Goal: Task Accomplishment & Management: Use online tool/utility

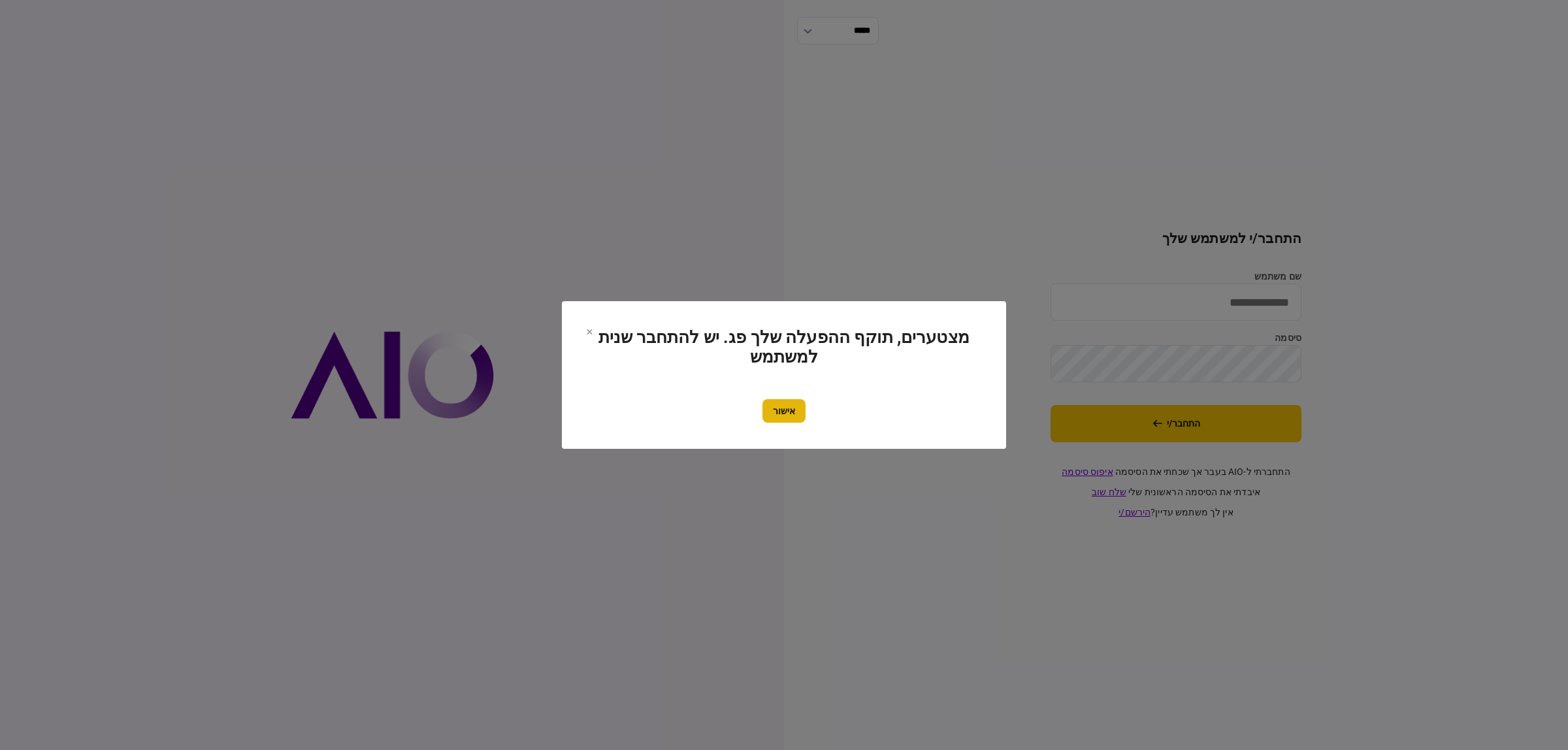
type input "**********"
click at [767, 403] on button "אישור" at bounding box center [784, 411] width 43 height 23
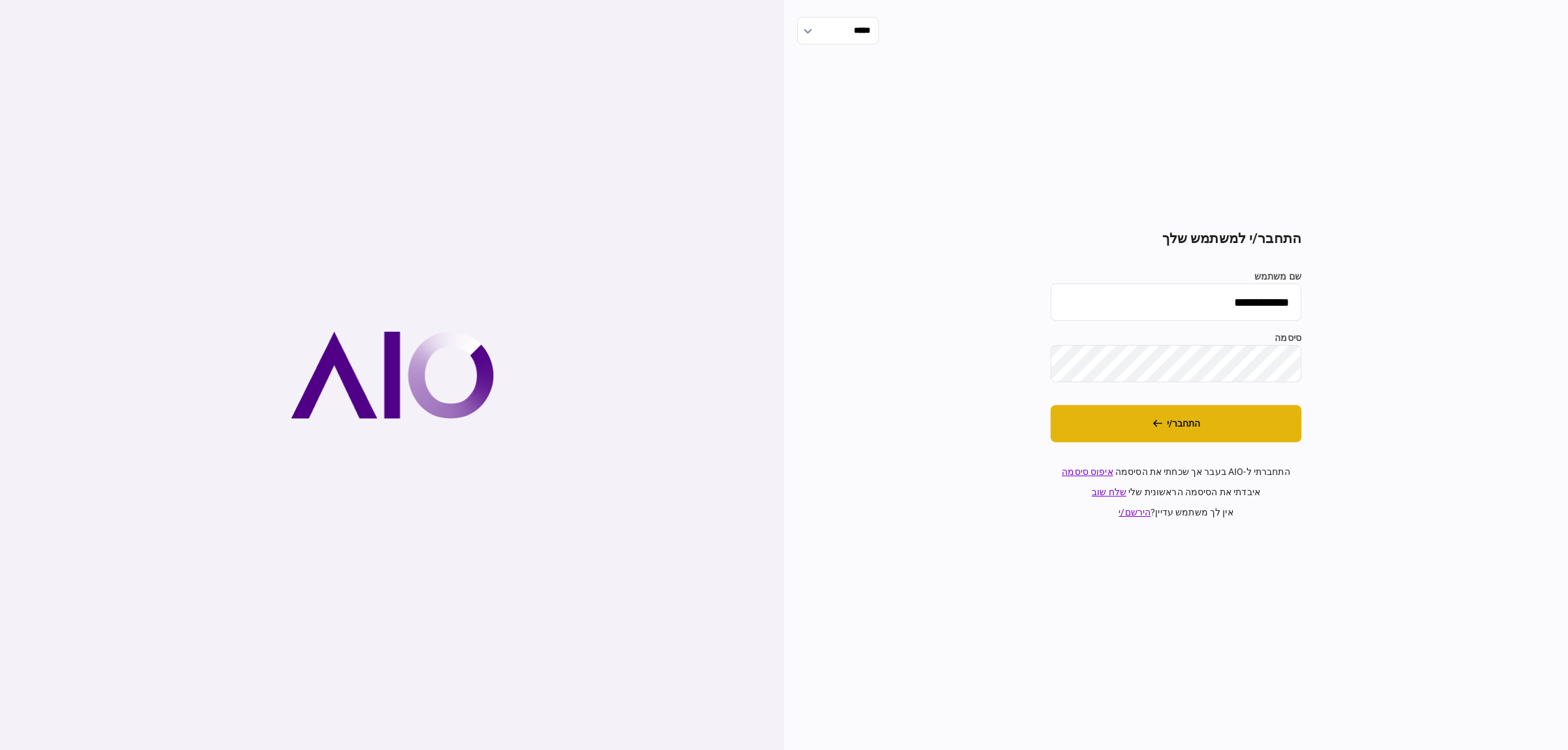
click at [1158, 424] on icon "התחבר/י" at bounding box center [1157, 424] width 9 height 7
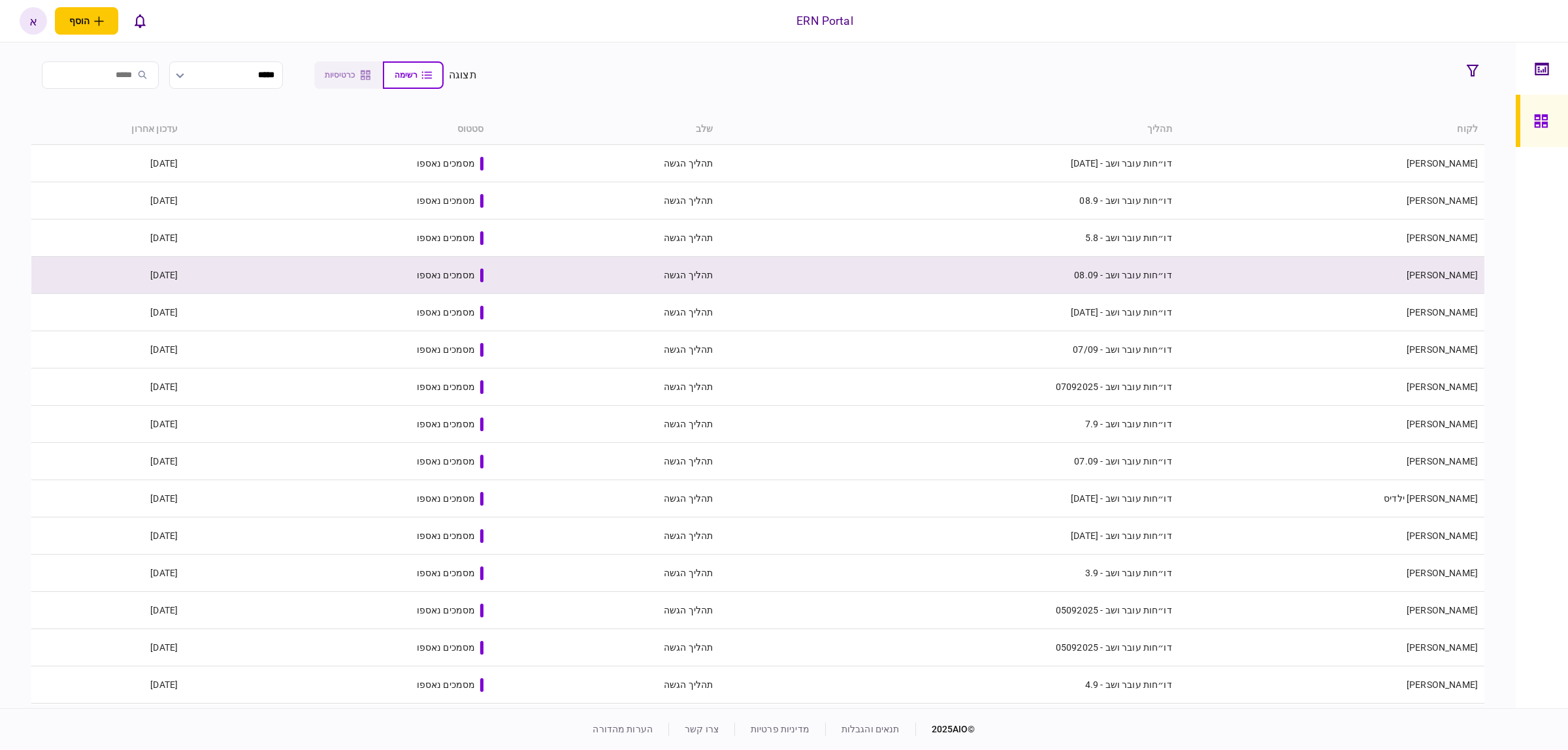
click at [734, 274] on td "דו״חות עובר ושב - 08.09" at bounding box center [949, 274] width 459 height 37
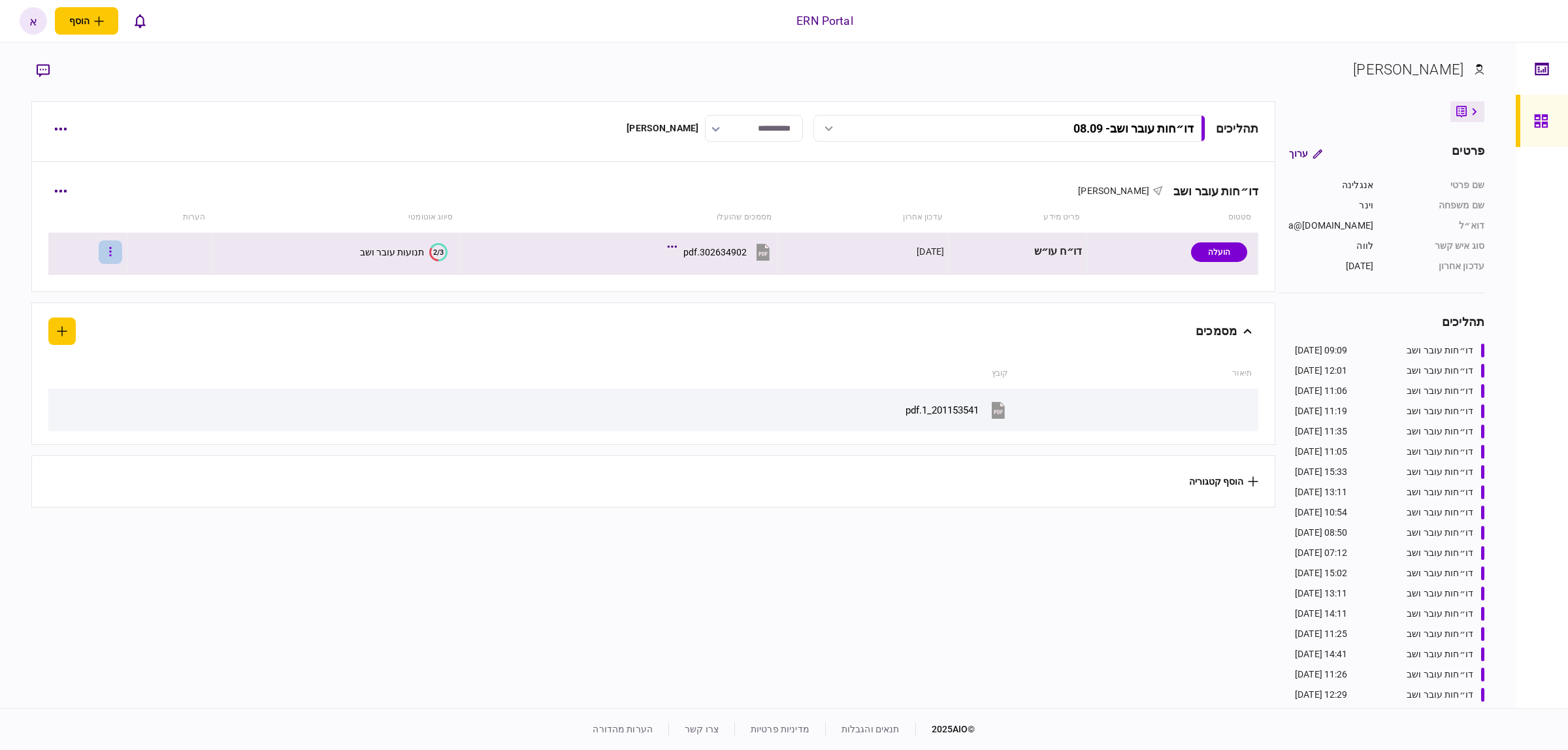
click at [122, 259] on button "button" at bounding box center [111, 252] width 23 height 23
click at [82, 416] on span "העלה קובץ" at bounding box center [87, 421] width 50 height 15
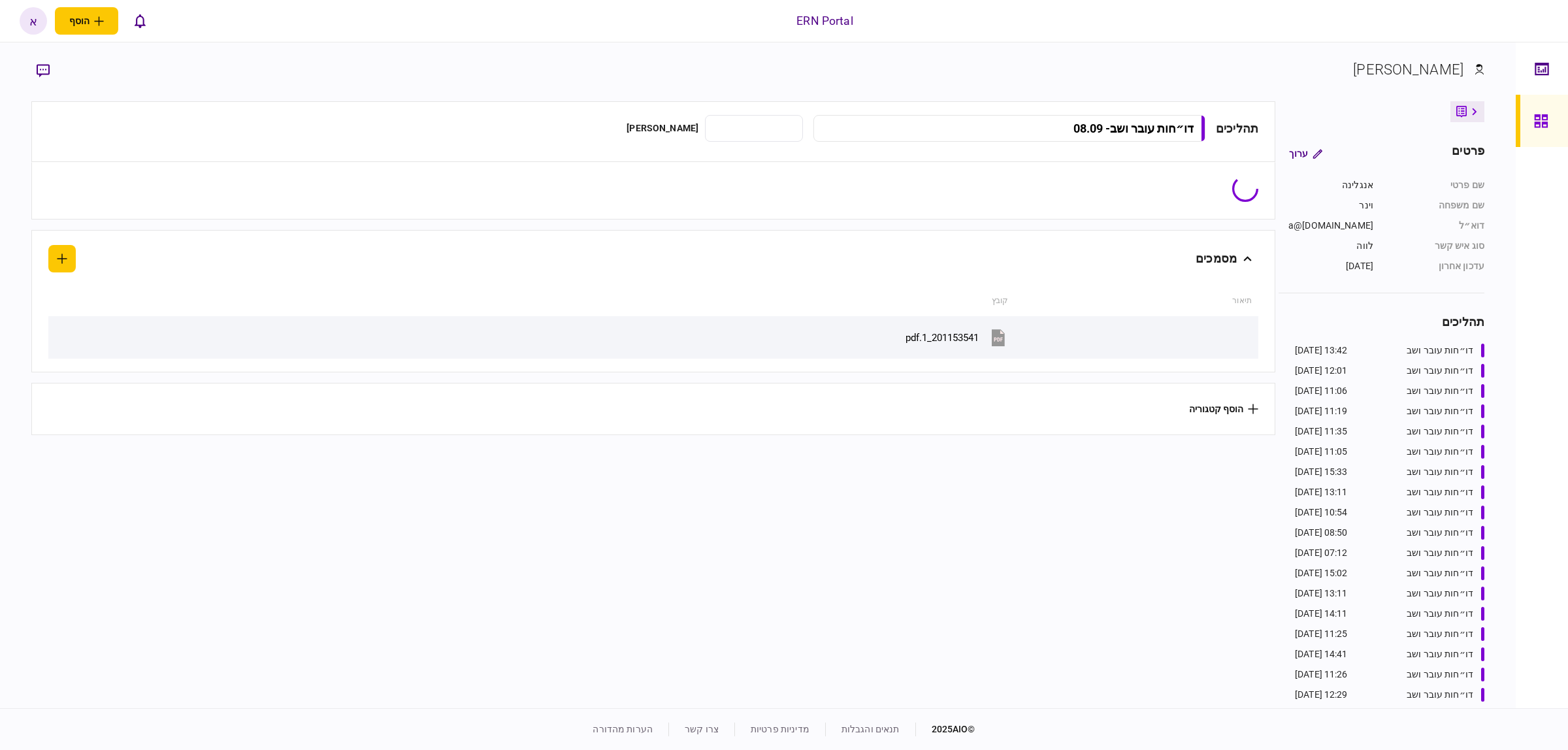
type input "**********"
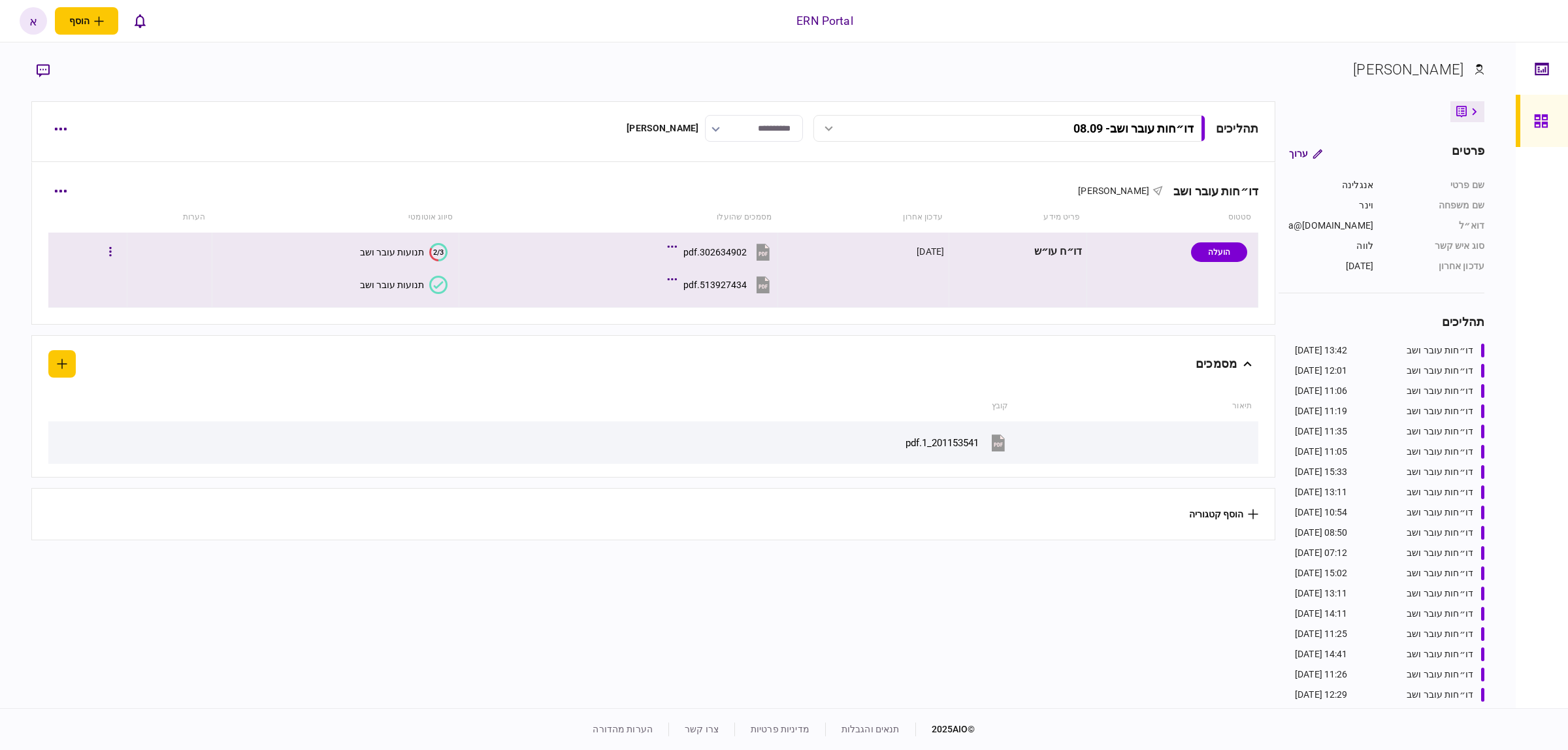
click at [396, 299] on td "2/3 תנועות עובר ושב תנועות עובר ושב" at bounding box center [335, 271] width 247 height 76
click at [403, 281] on div "תנועות עובר ושב" at bounding box center [391, 285] width 64 height 11
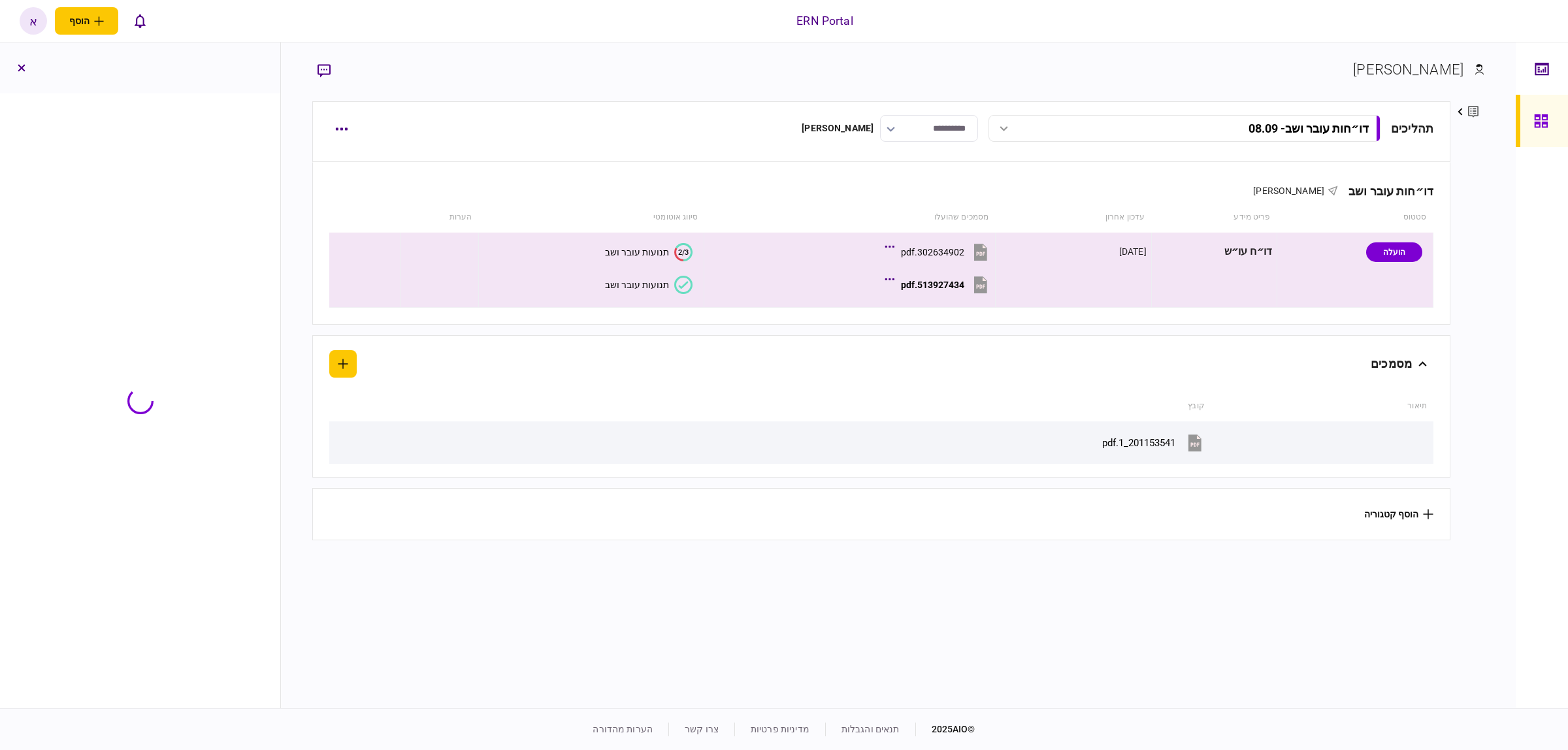
drag, startPoint x: 458, startPoint y: 359, endPoint x: 467, endPoint y: 344, distance: 17.5
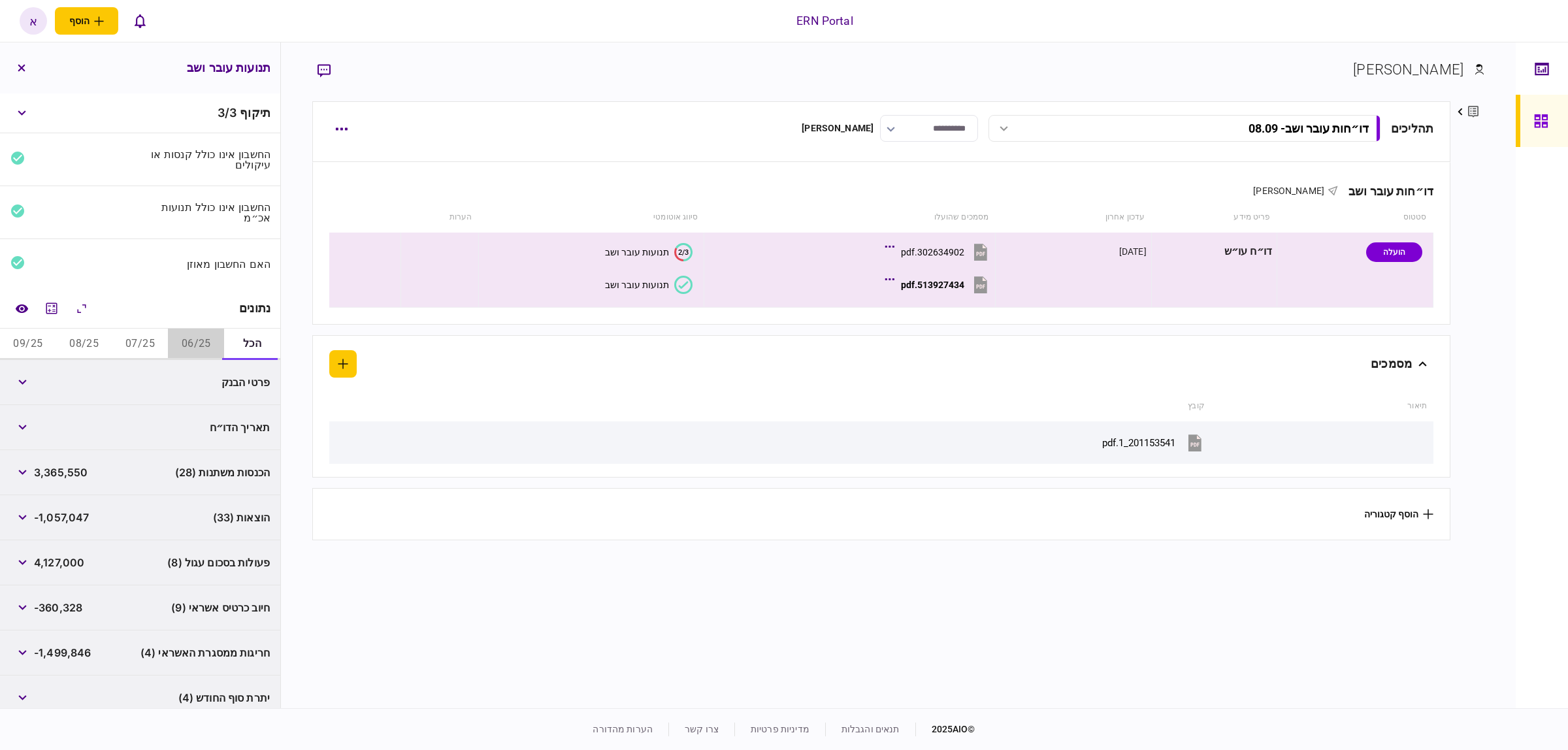
drag, startPoint x: 467, startPoint y: 344, endPoint x: 184, endPoint y: 343, distance: 283.0
click at [176, 337] on button "06/25" at bounding box center [196, 344] width 56 height 31
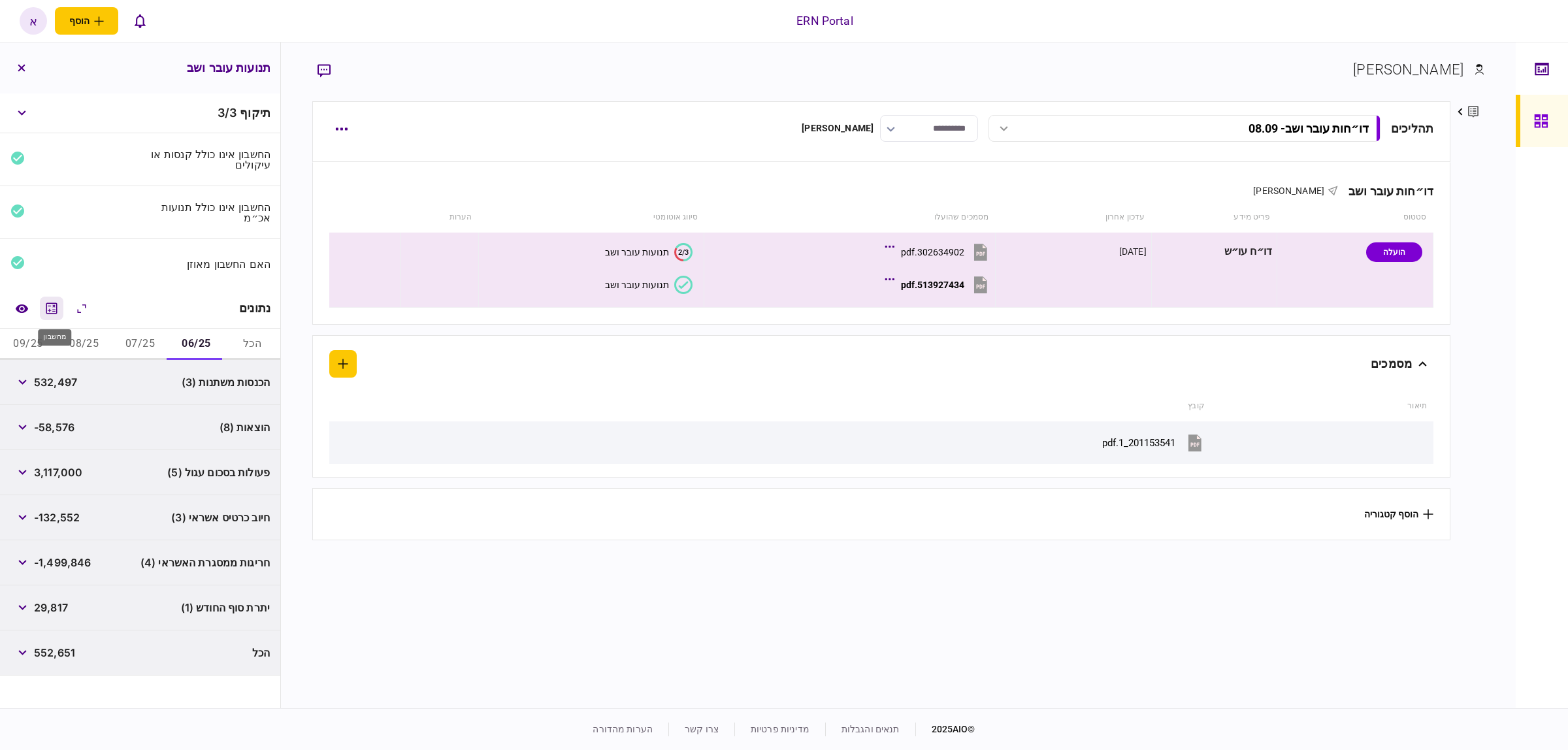
click at [56, 305] on icon "מחשבון" at bounding box center [51, 308] width 15 height 15
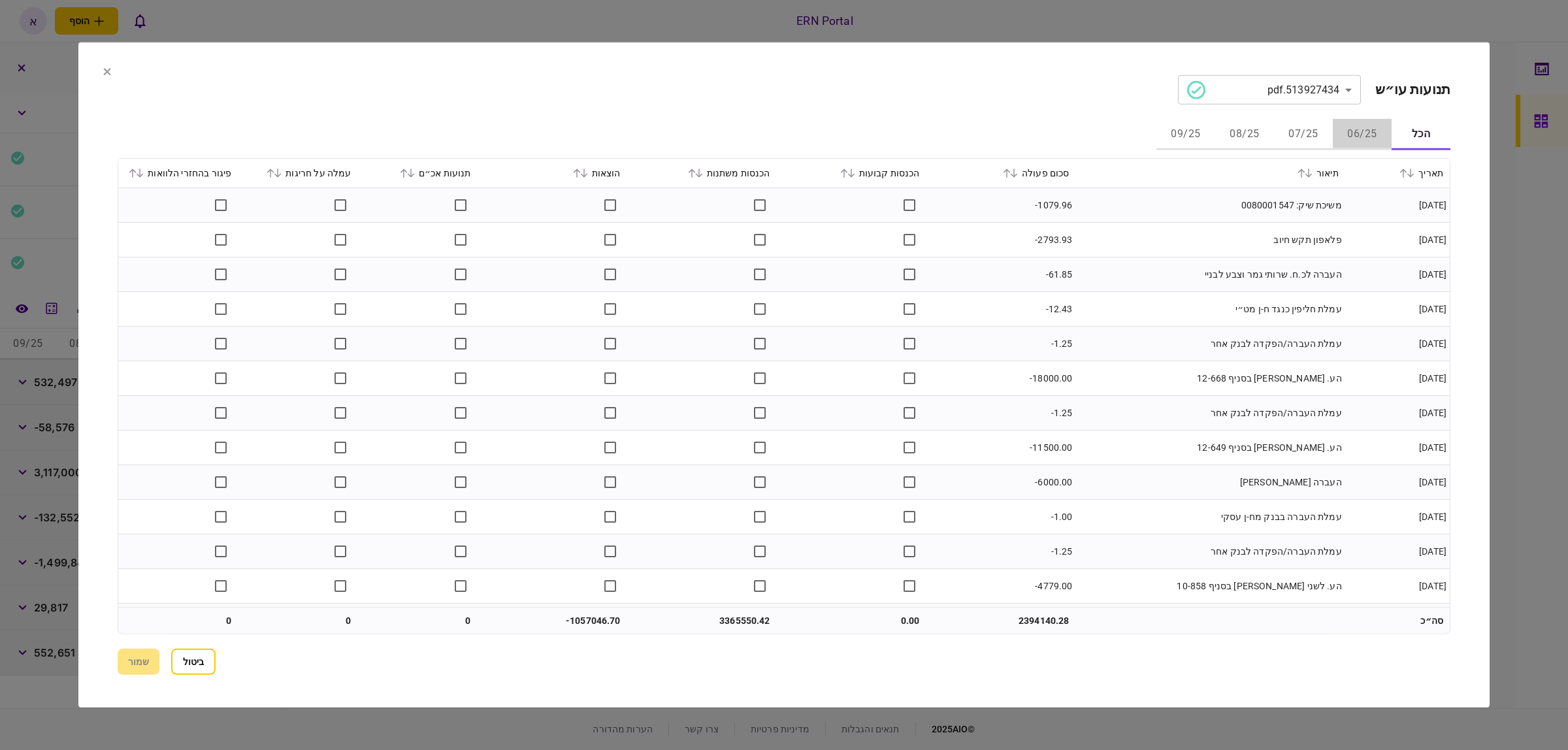
click at [1360, 135] on button "06/25" at bounding box center [1362, 134] width 58 height 31
click at [1010, 177] on icon at bounding box center [1008, 173] width 7 height 9
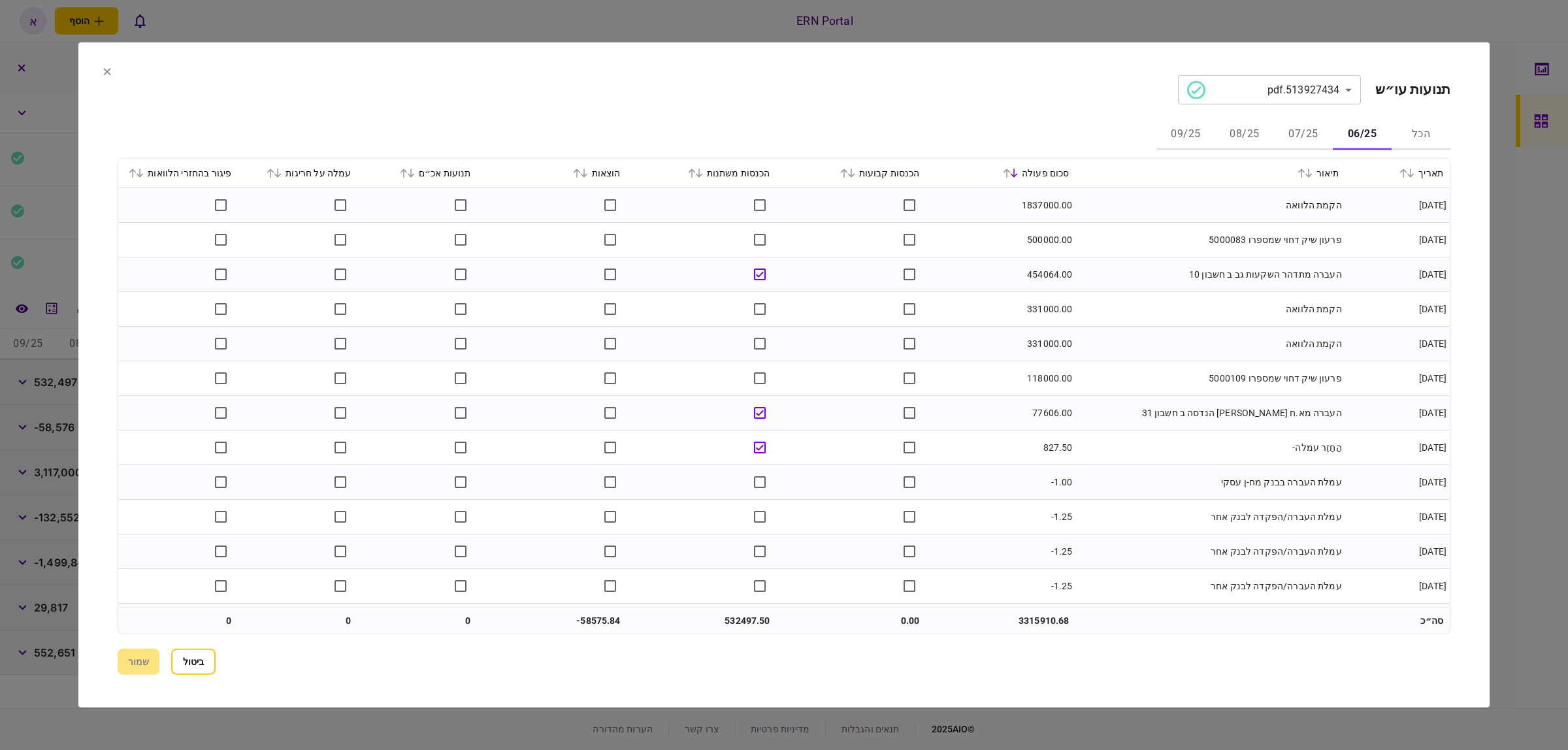
click at [858, 454] on td at bounding box center [851, 448] width 149 height 34
click at [576, 178] on div "הוצאות" at bounding box center [552, 173] width 137 height 15
click at [577, 173] on icon at bounding box center [577, 173] width 8 height 9
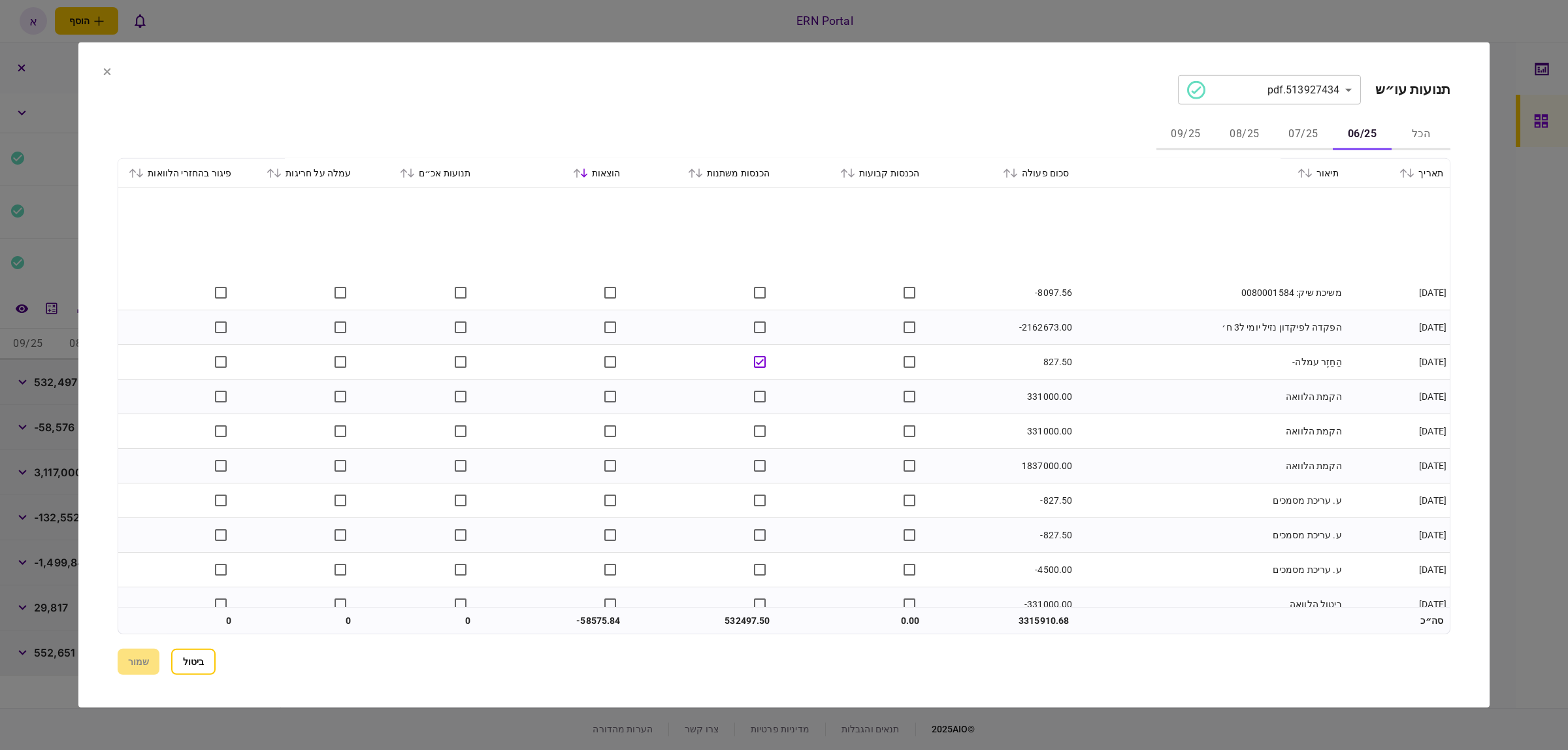
scroll to position [2602, 0]
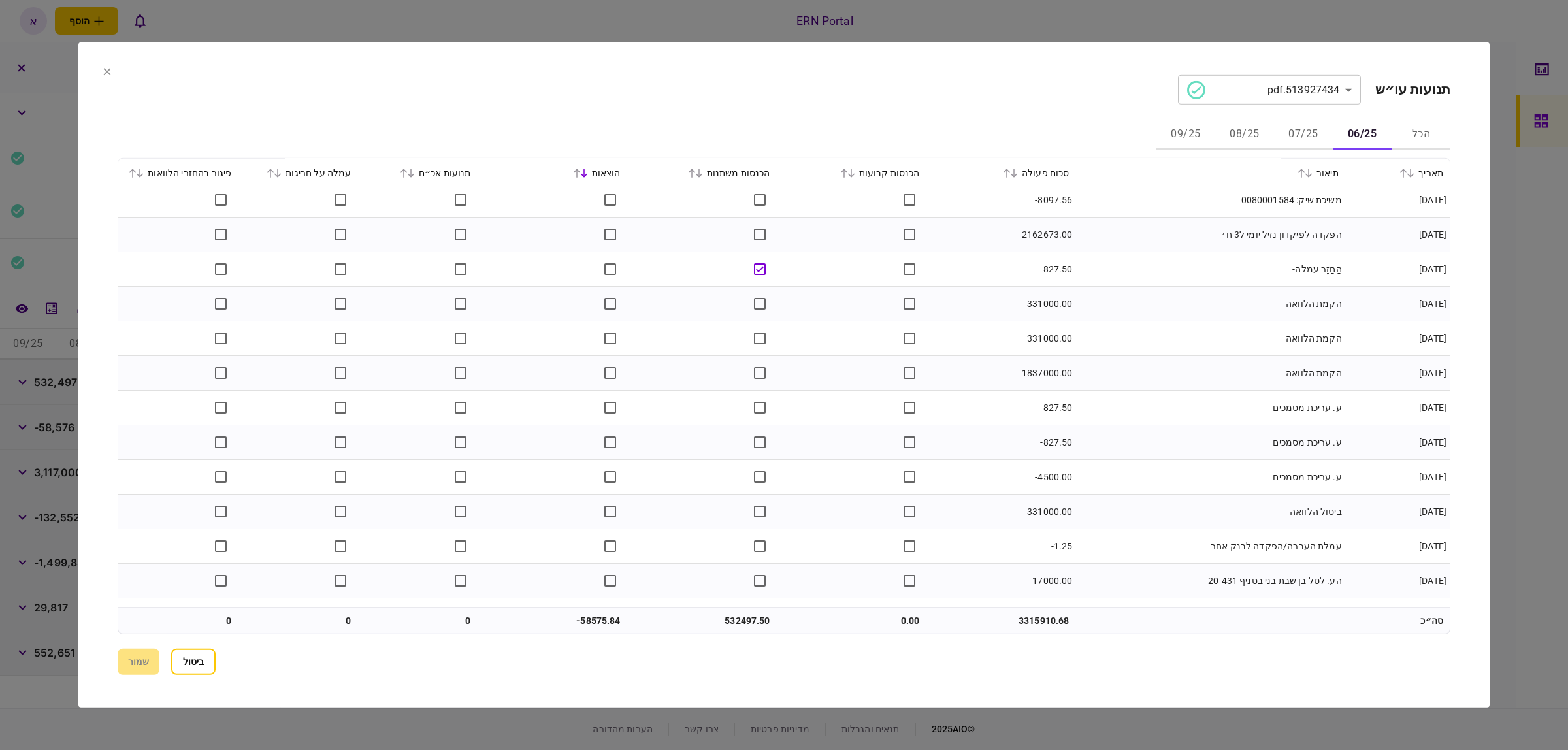
click at [758, 614] on td "532497.50" at bounding box center [702, 620] width 149 height 26
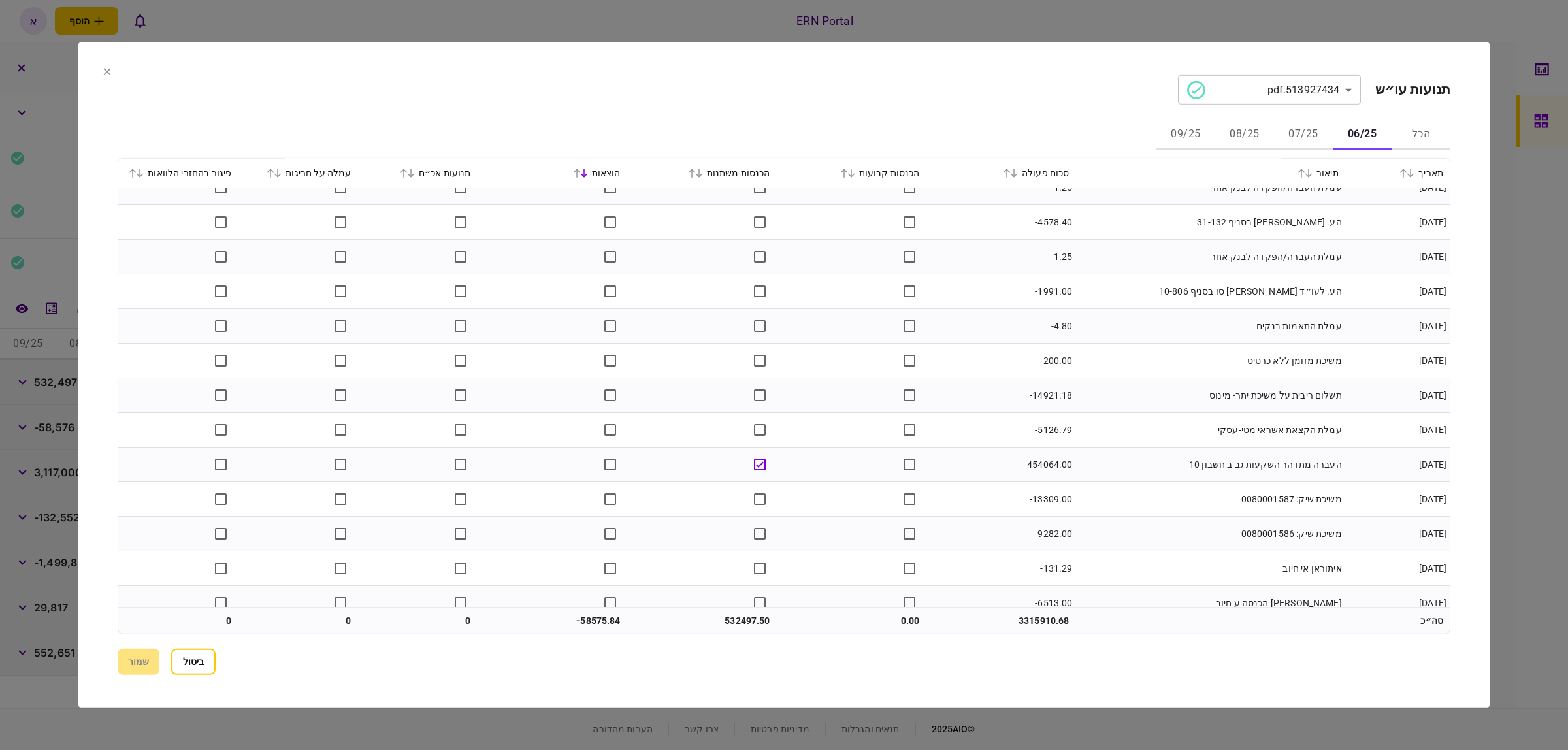
scroll to position [3079, 0]
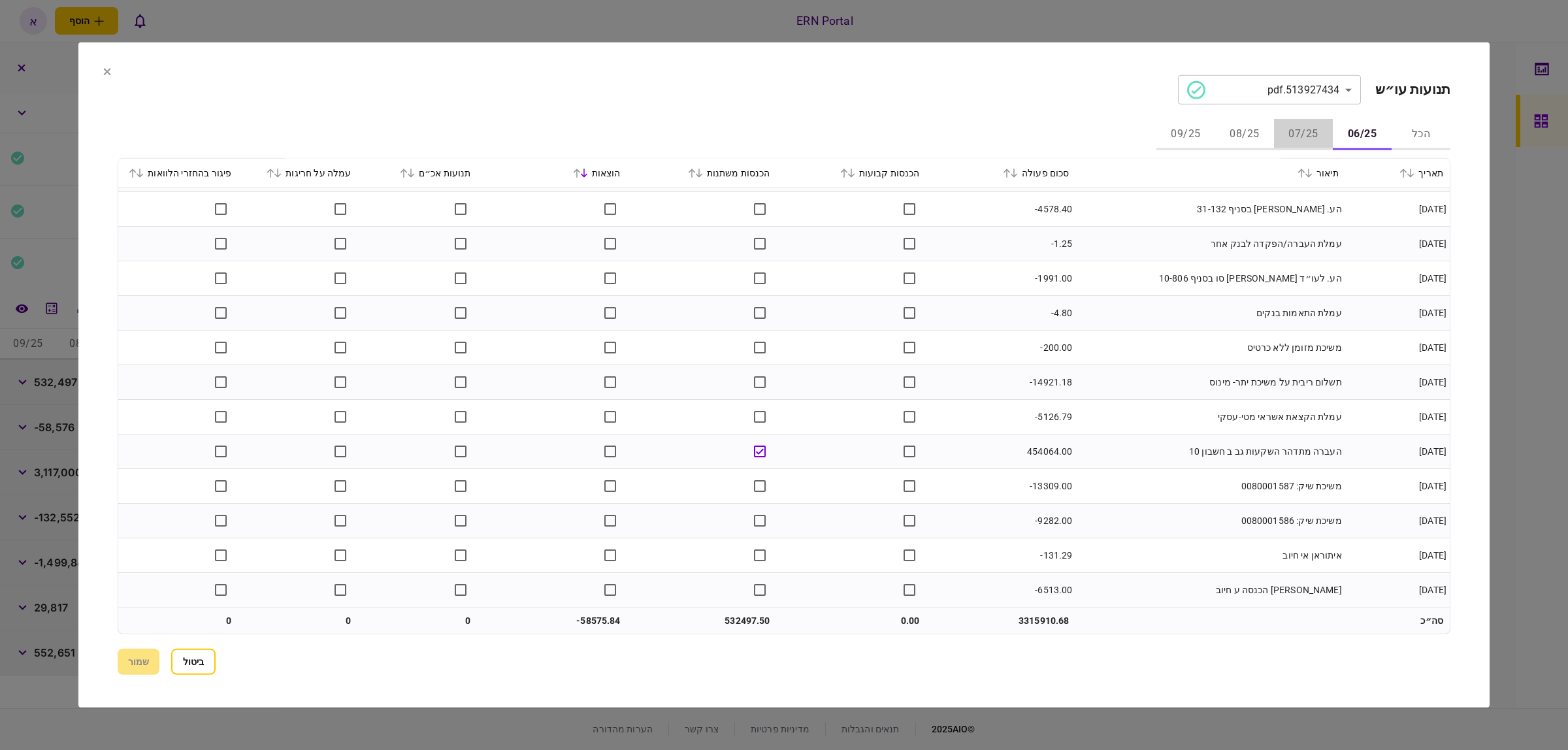
click at [1297, 135] on button "07/25" at bounding box center [1303, 134] width 58 height 31
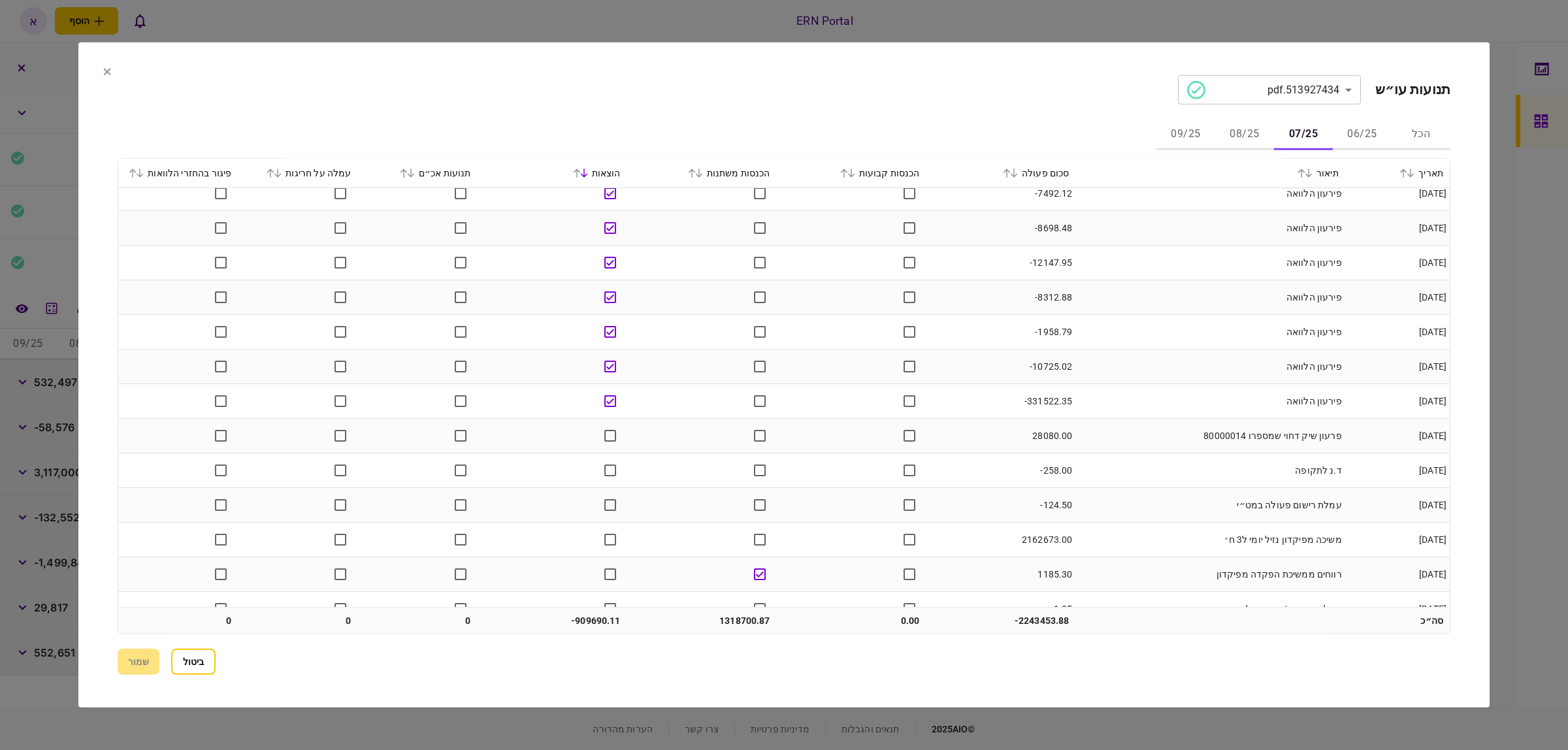
scroll to position [0, 0]
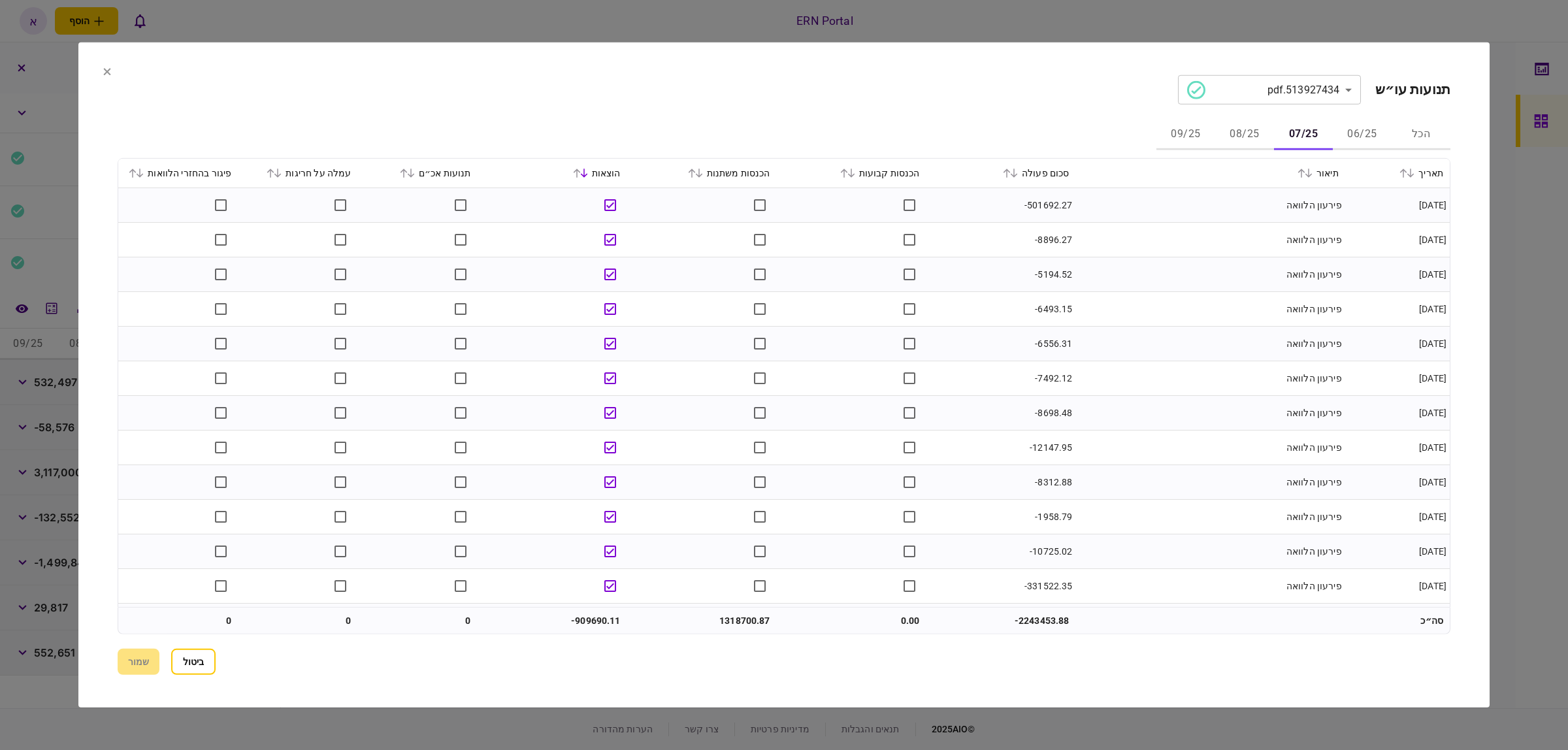
click at [695, 173] on icon at bounding box center [692, 173] width 8 height 9
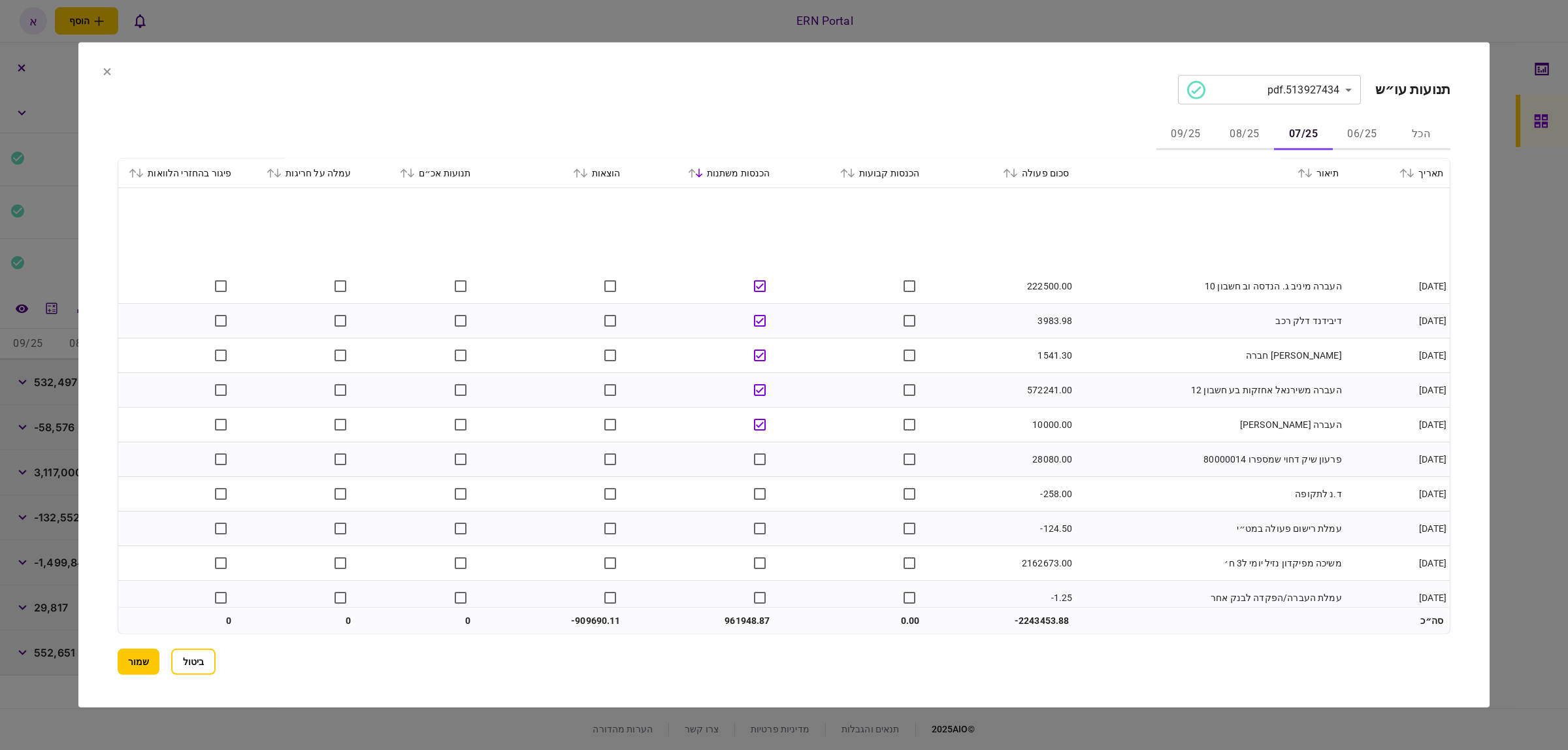
scroll to position [185, 0]
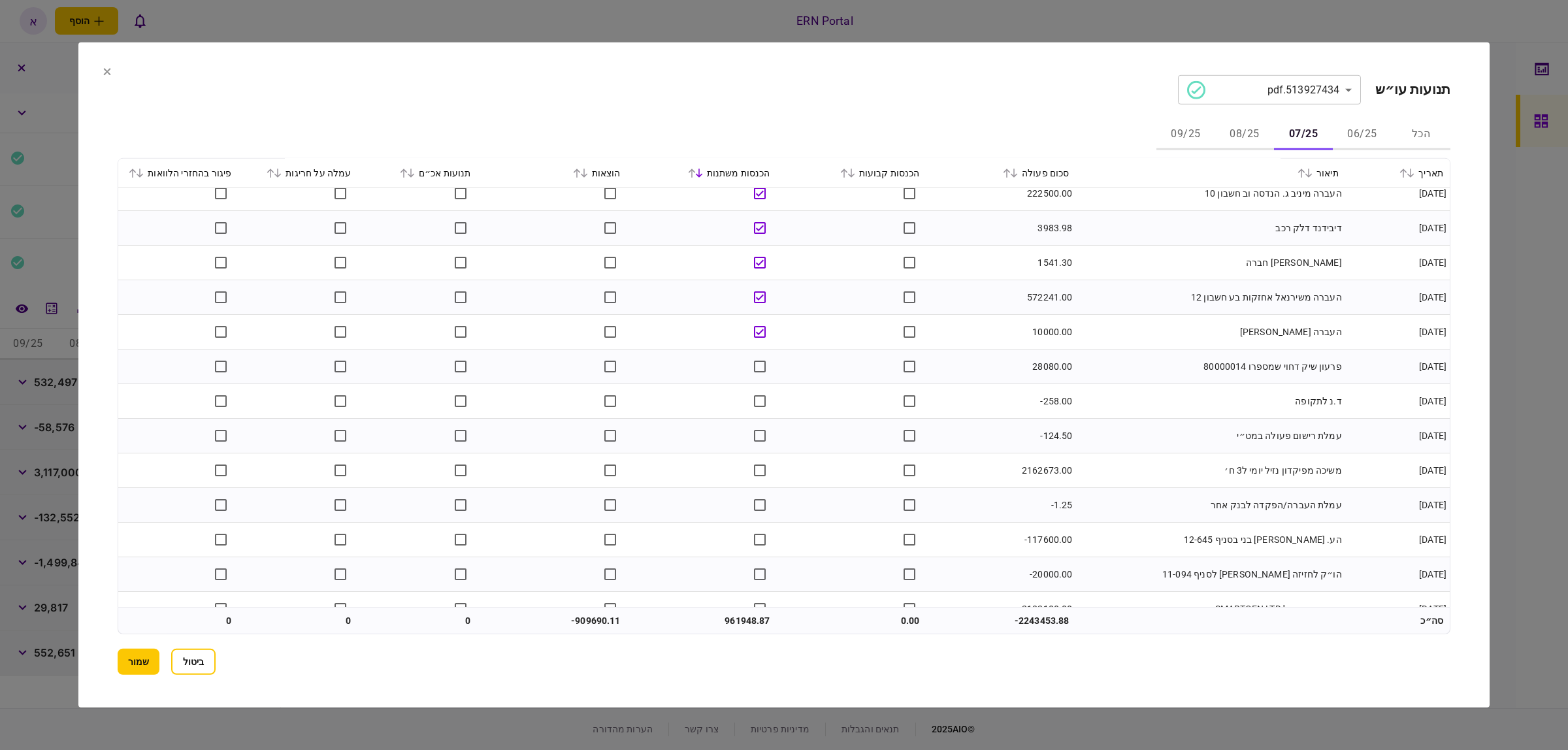
click at [1304, 167] on div "תיאור" at bounding box center [1210, 173] width 256 height 15
click at [1304, 174] on icon at bounding box center [1301, 173] width 8 height 9
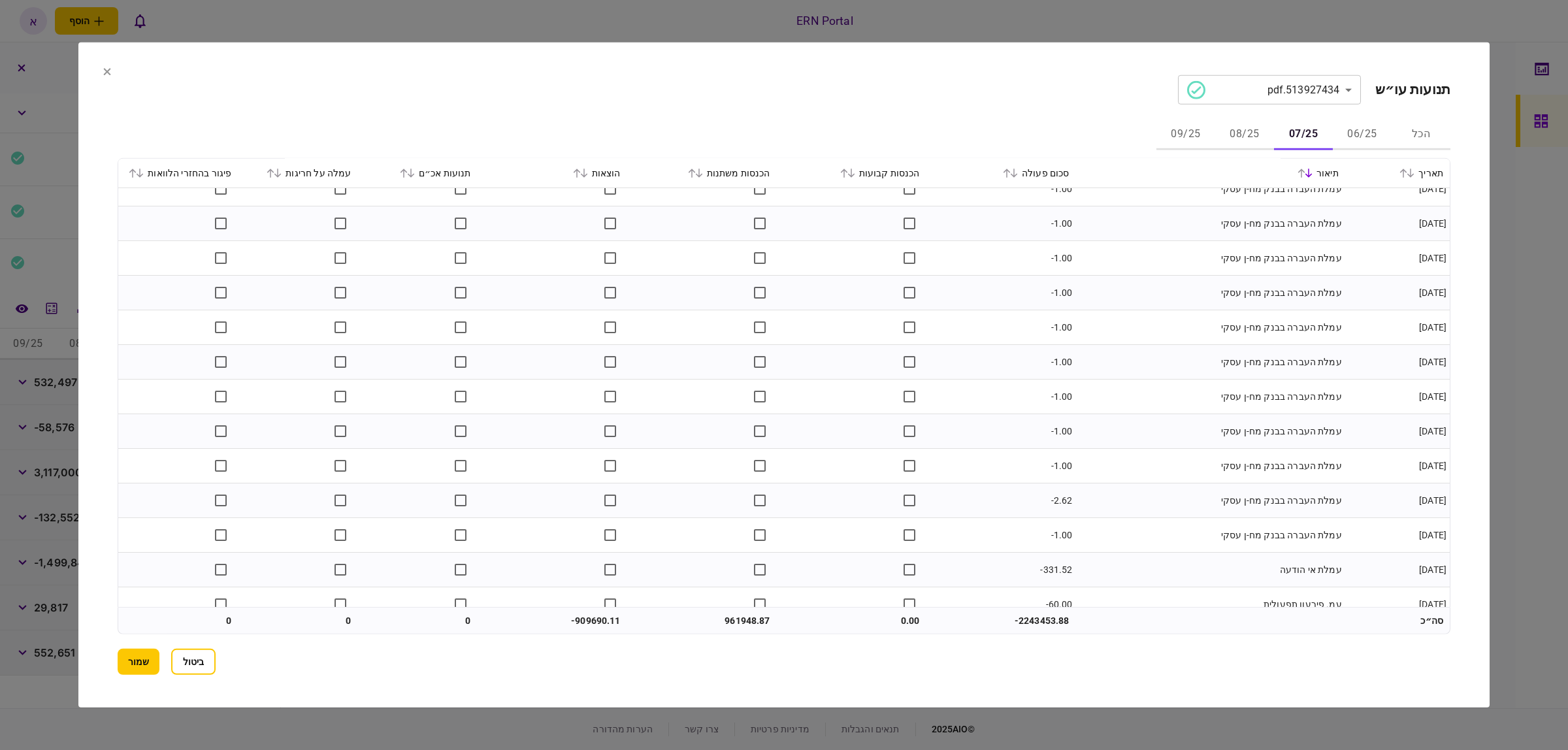
scroll to position [1719, 0]
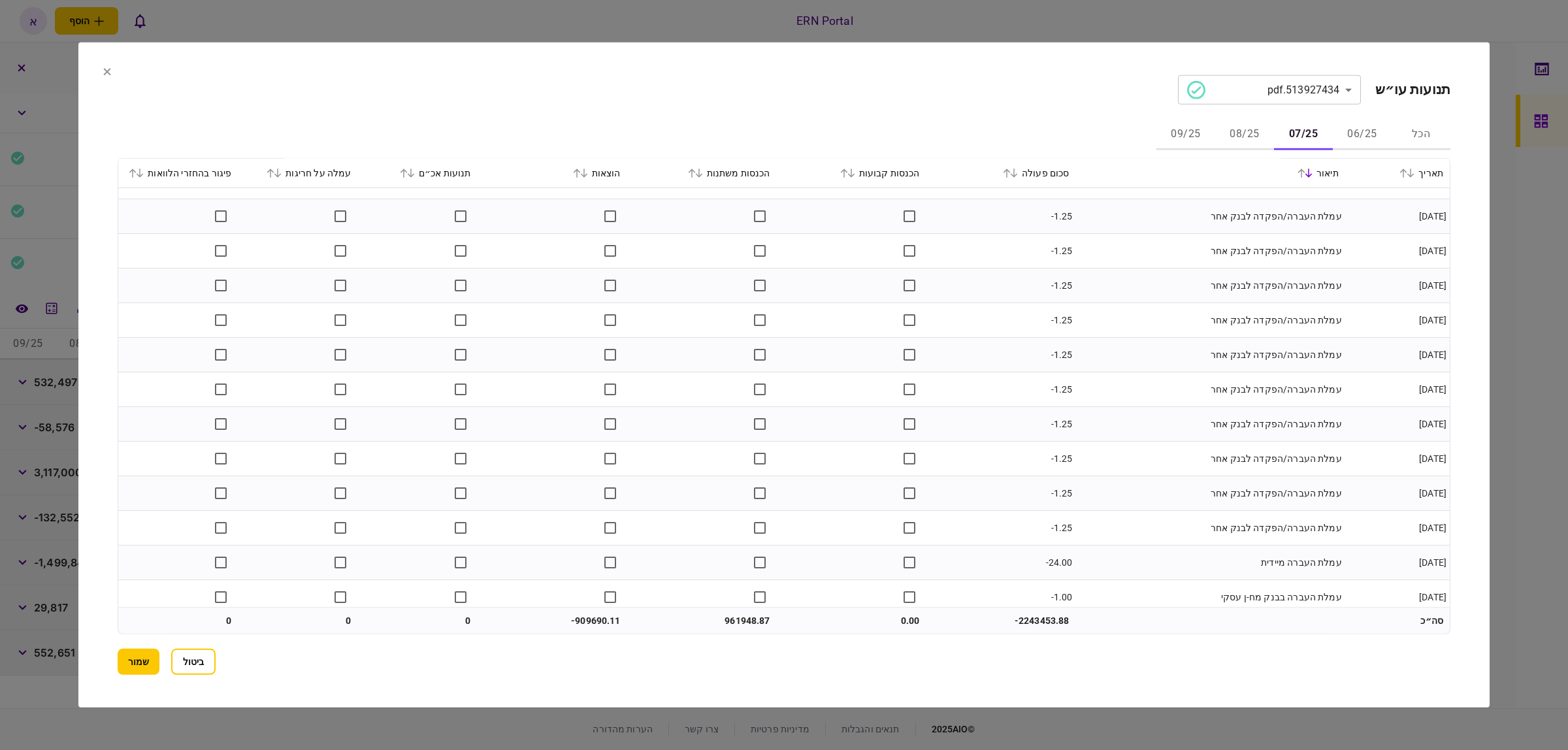
click at [1010, 176] on icon at bounding box center [1007, 173] width 8 height 9
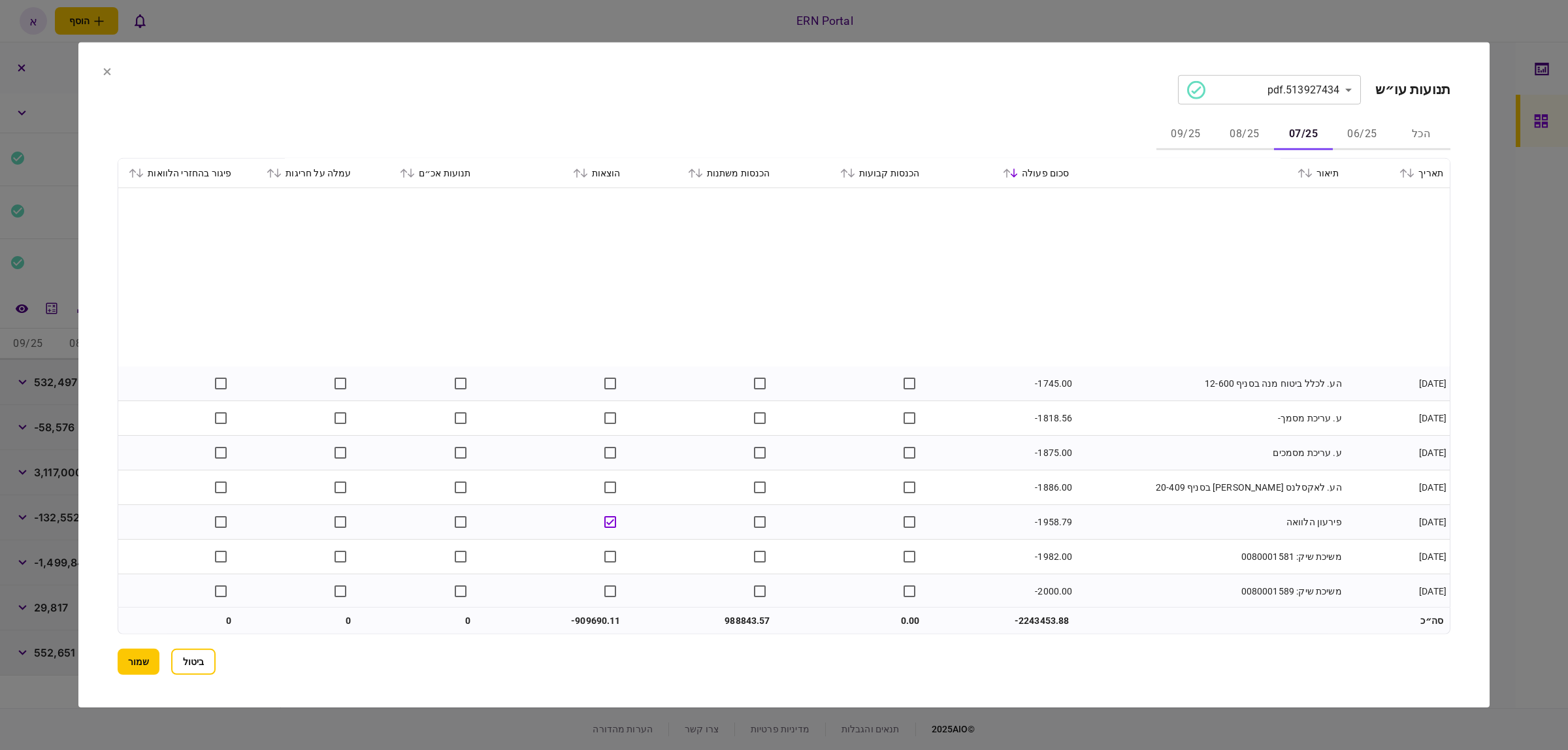
scroll to position [3053, 0]
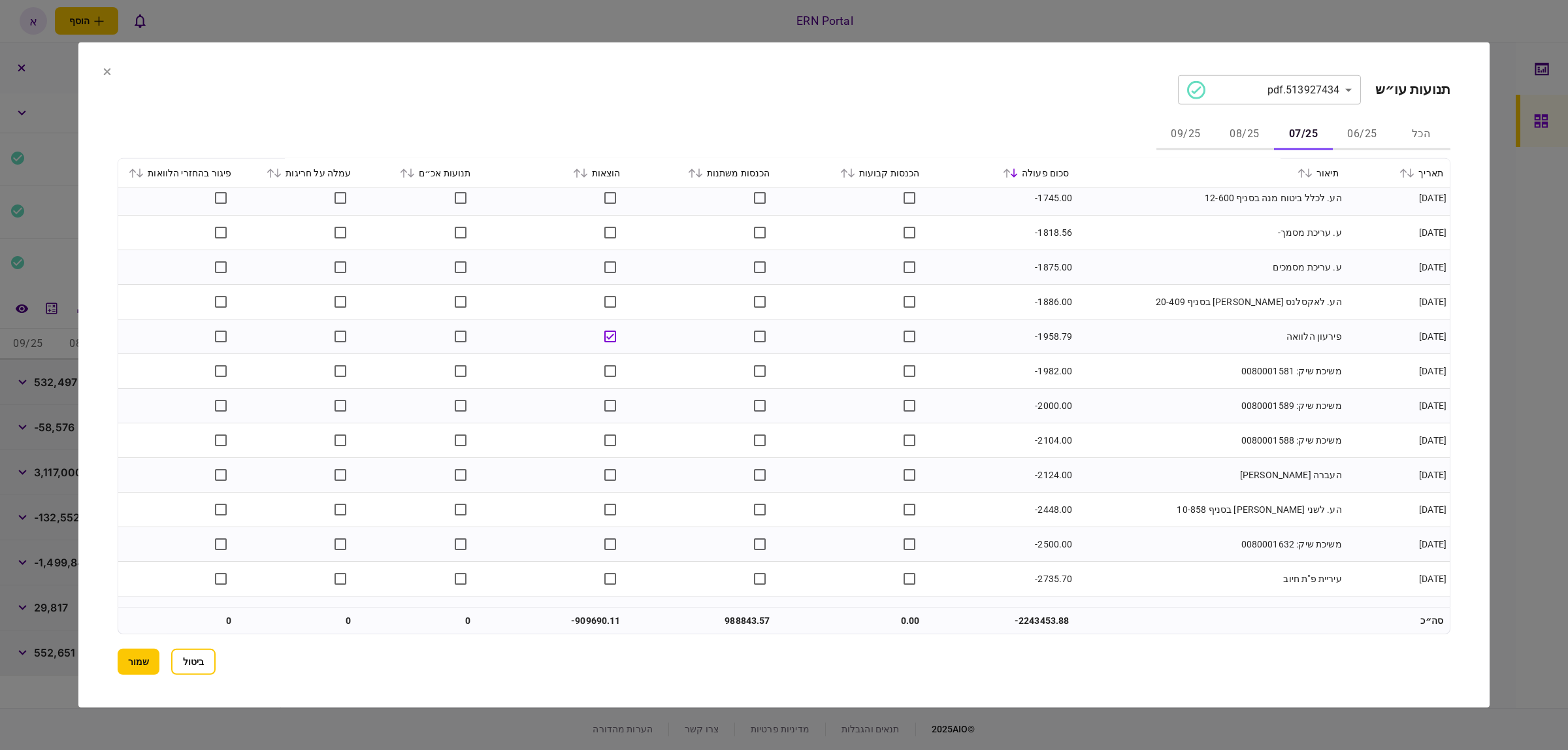
click at [586, 174] on icon at bounding box center [584, 173] width 8 height 9
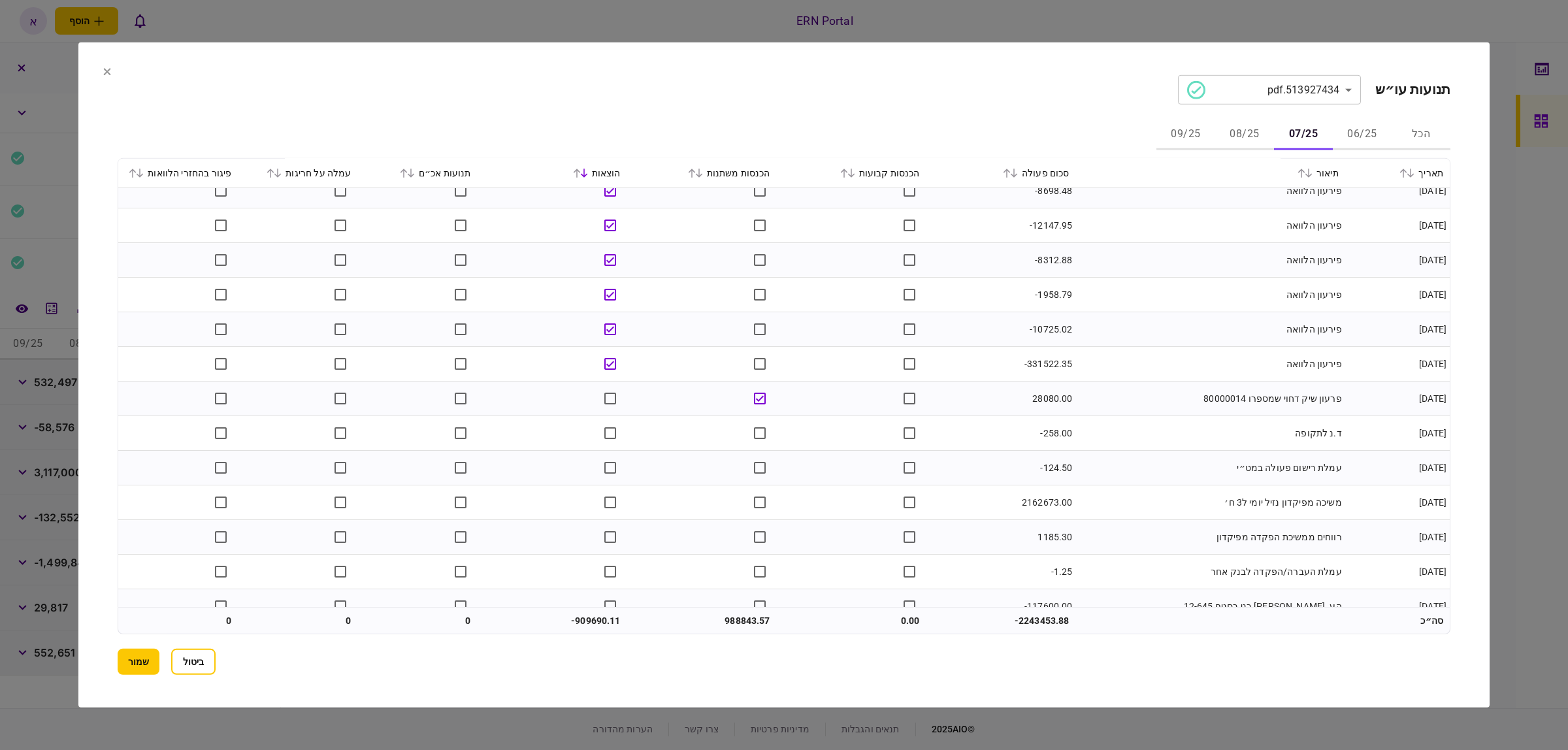
scroll to position [0, 0]
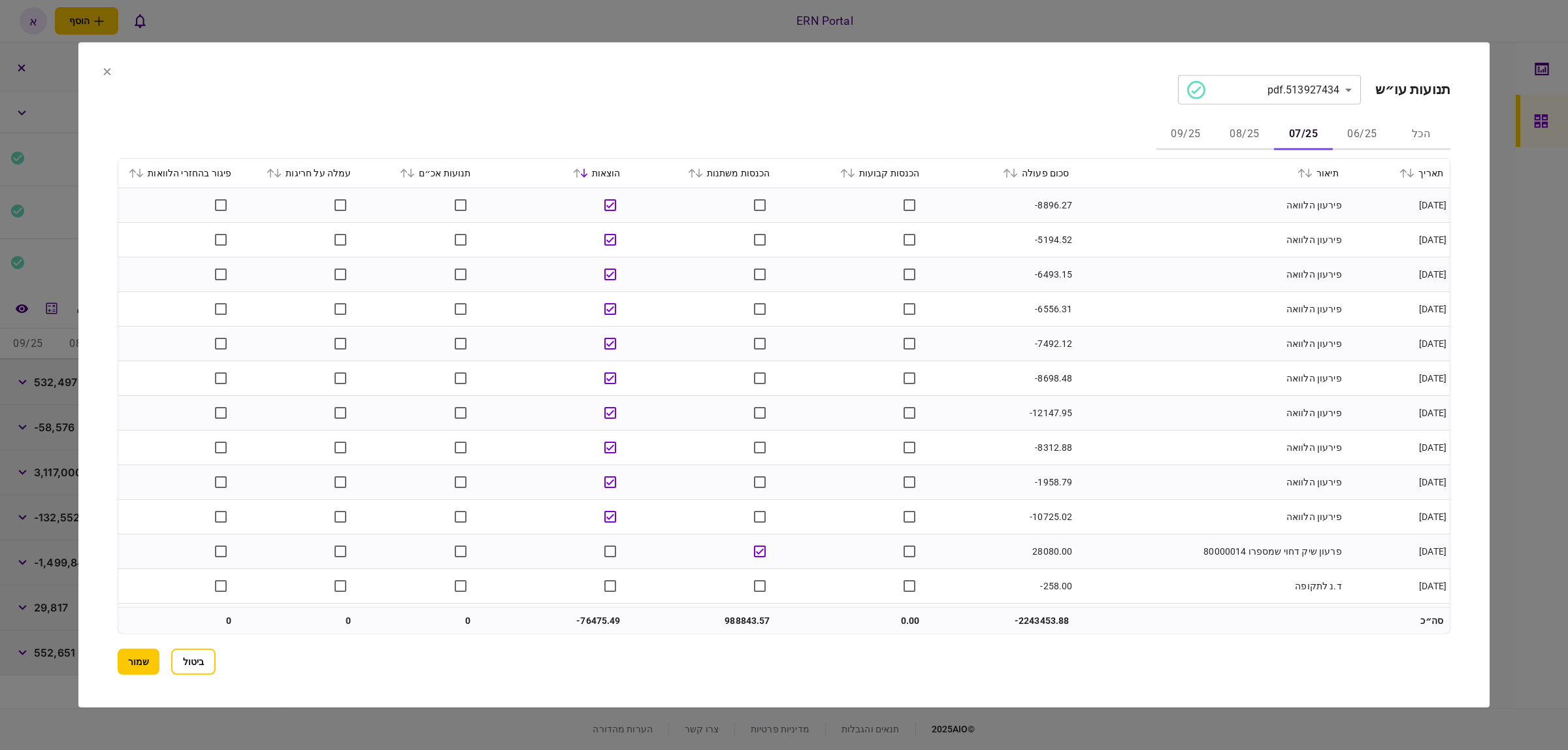
click at [1252, 132] on button "08/25" at bounding box center [1244, 134] width 58 height 31
click at [695, 173] on icon at bounding box center [692, 173] width 8 height 9
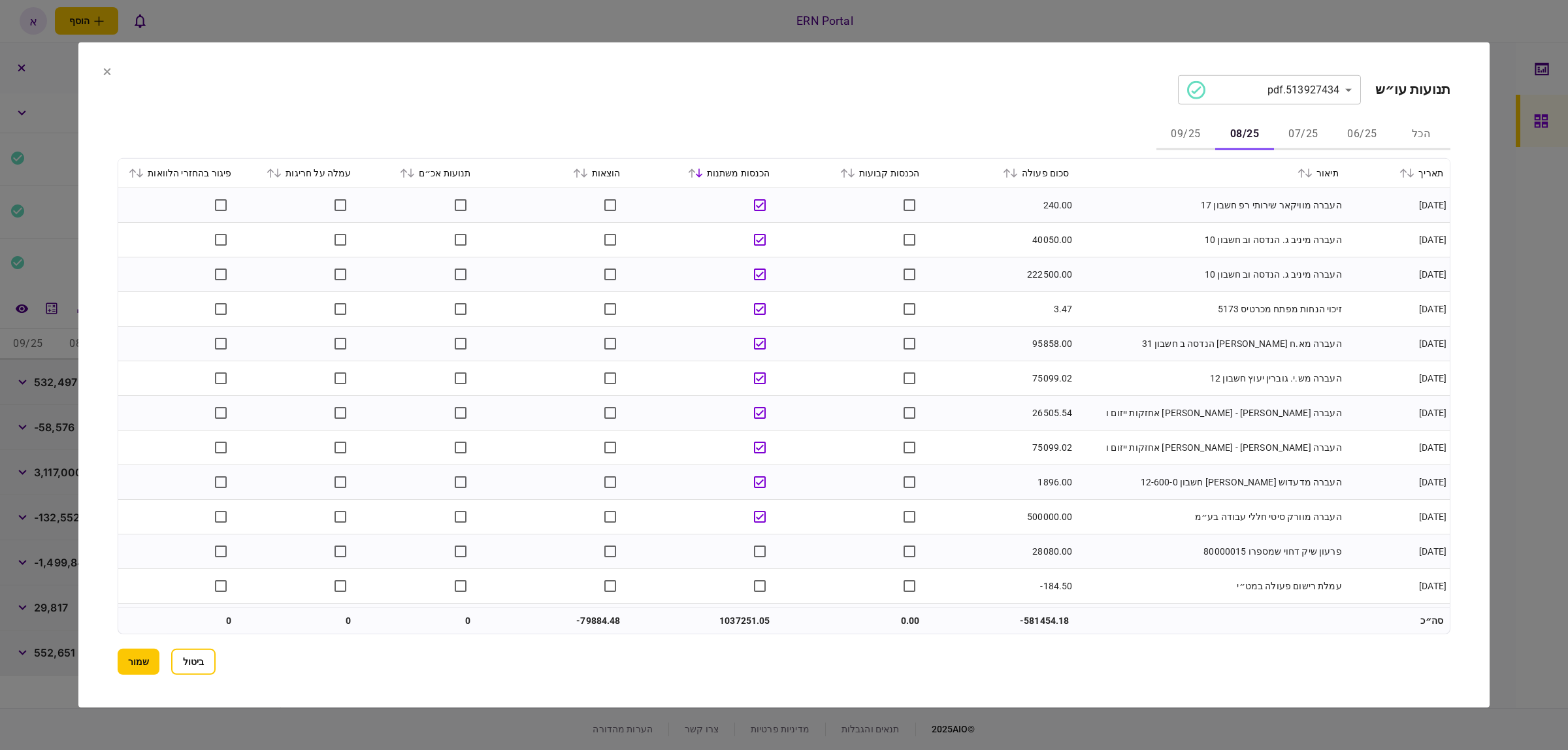
click at [1010, 168] on icon at bounding box center [1007, 173] width 8 height 9
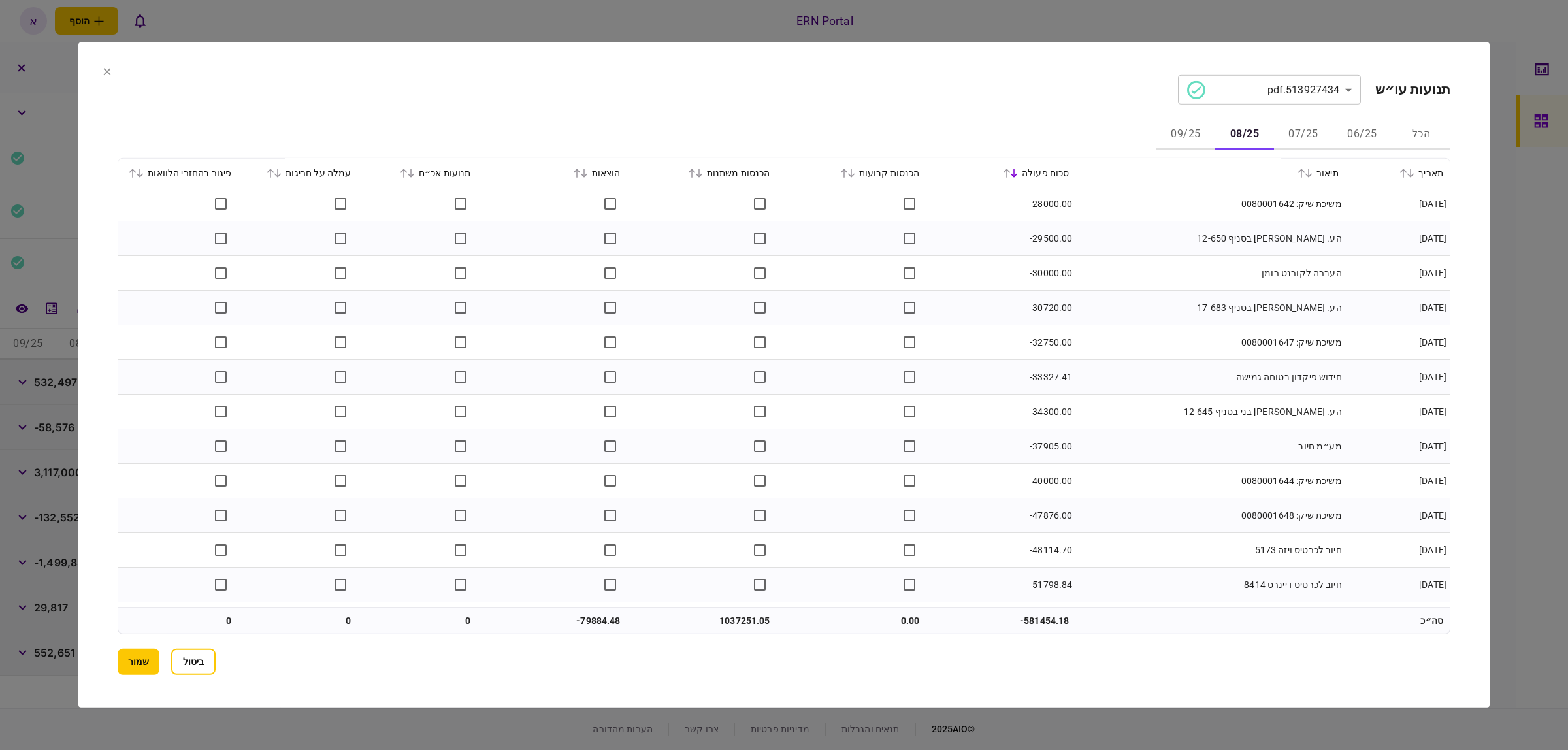
scroll to position [5675, 0]
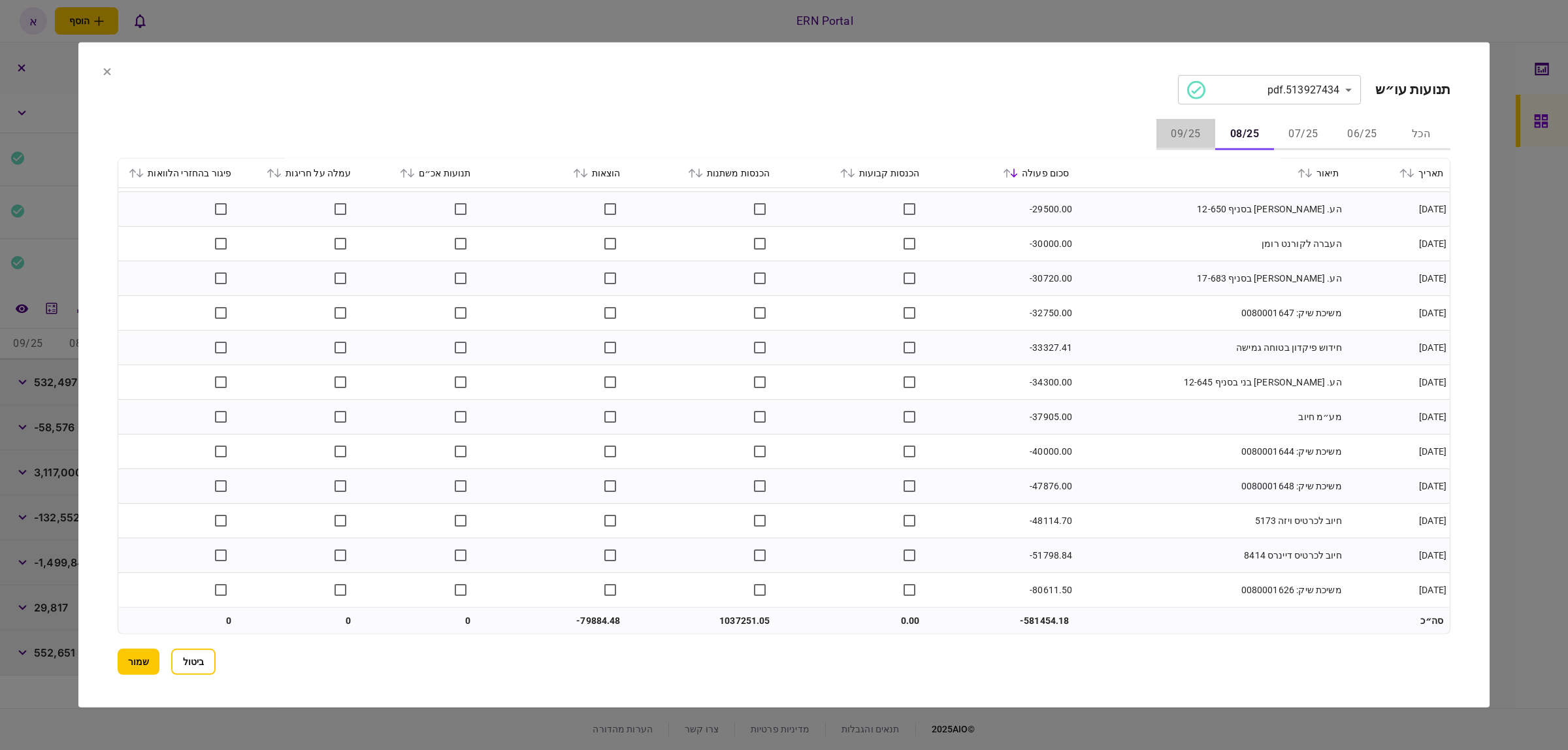
click at [1184, 129] on button "09/25" at bounding box center [1185, 134] width 58 height 31
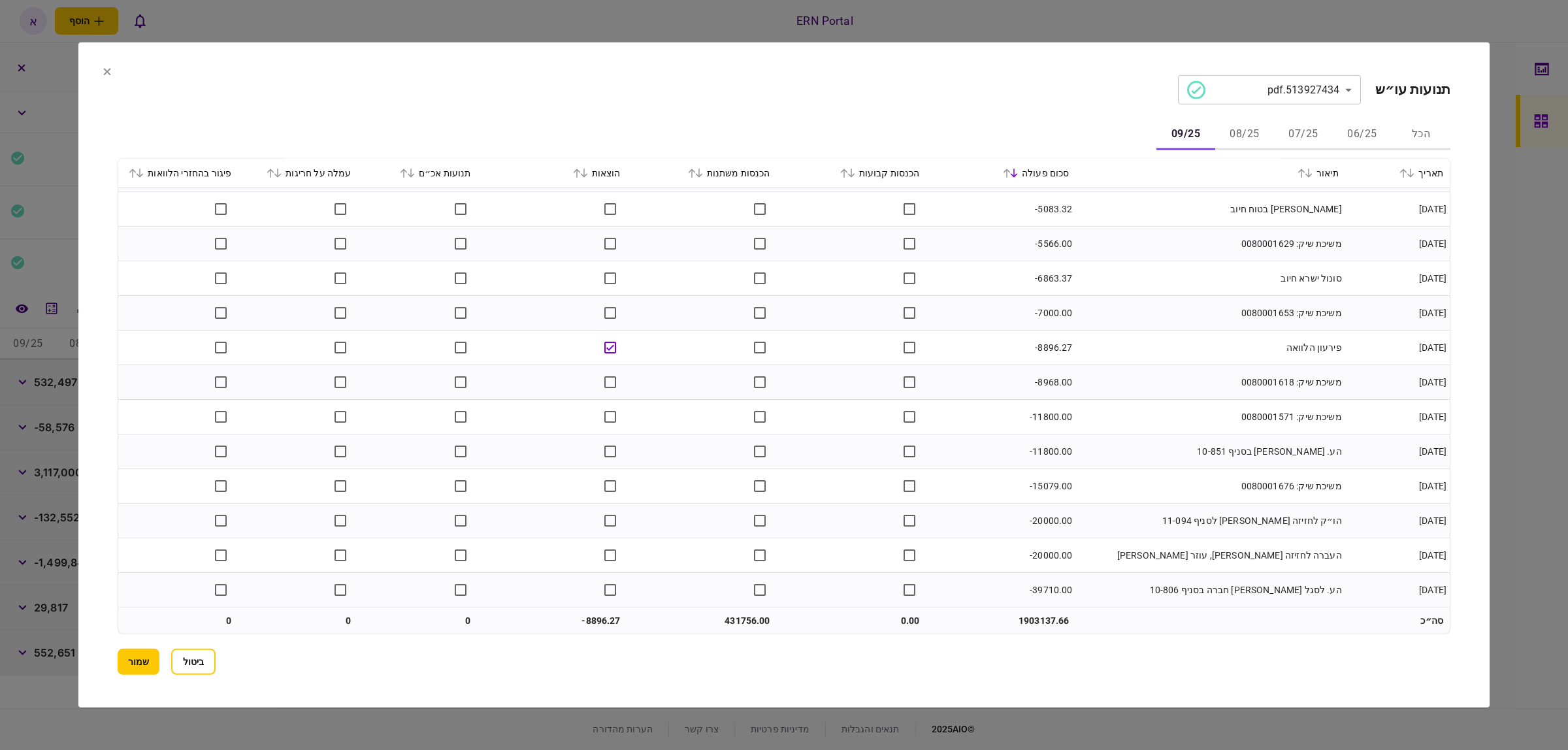
scroll to position [726, 0]
click at [1238, 136] on button "08/25" at bounding box center [1244, 134] width 58 height 31
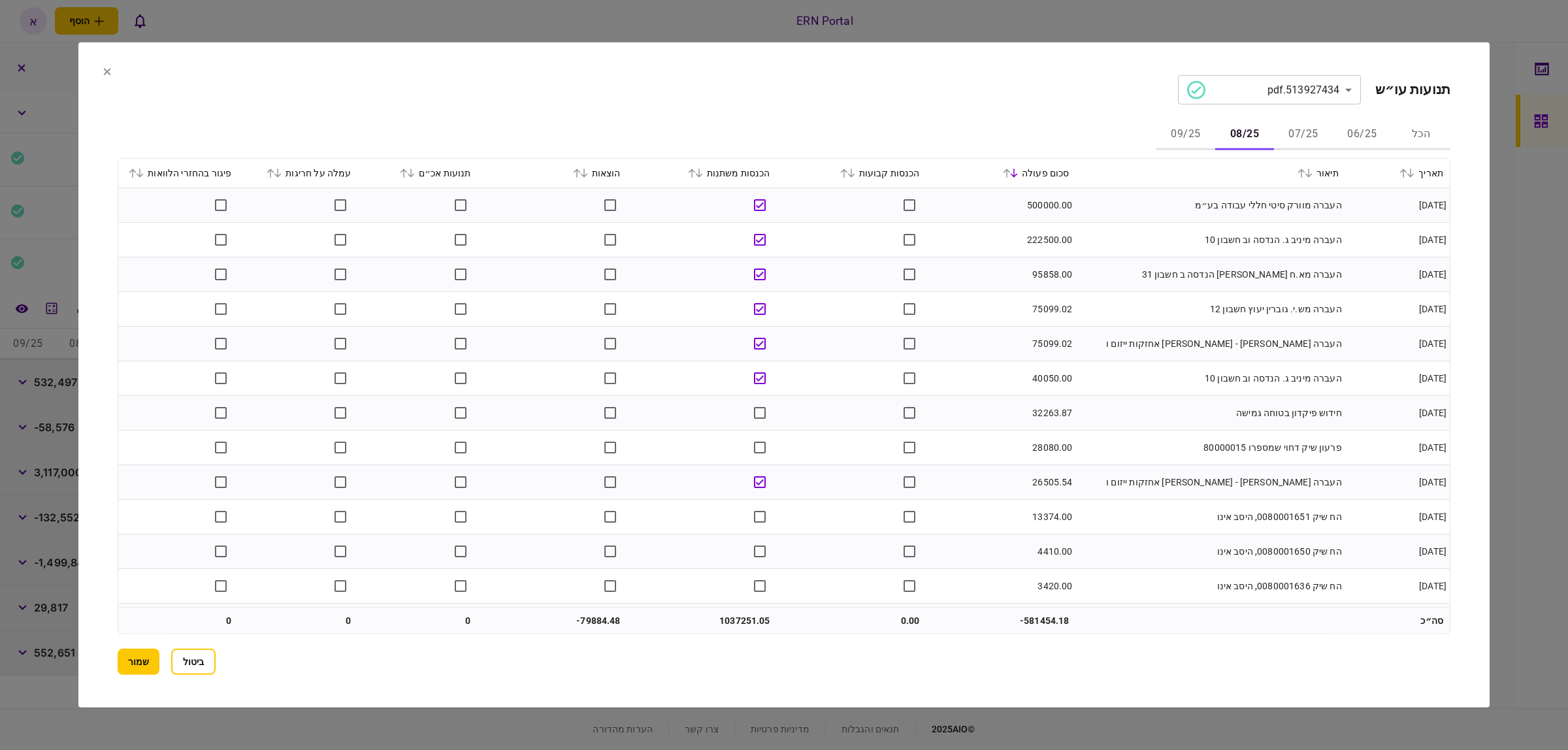
click at [1318, 135] on button "07/25" at bounding box center [1303, 134] width 58 height 31
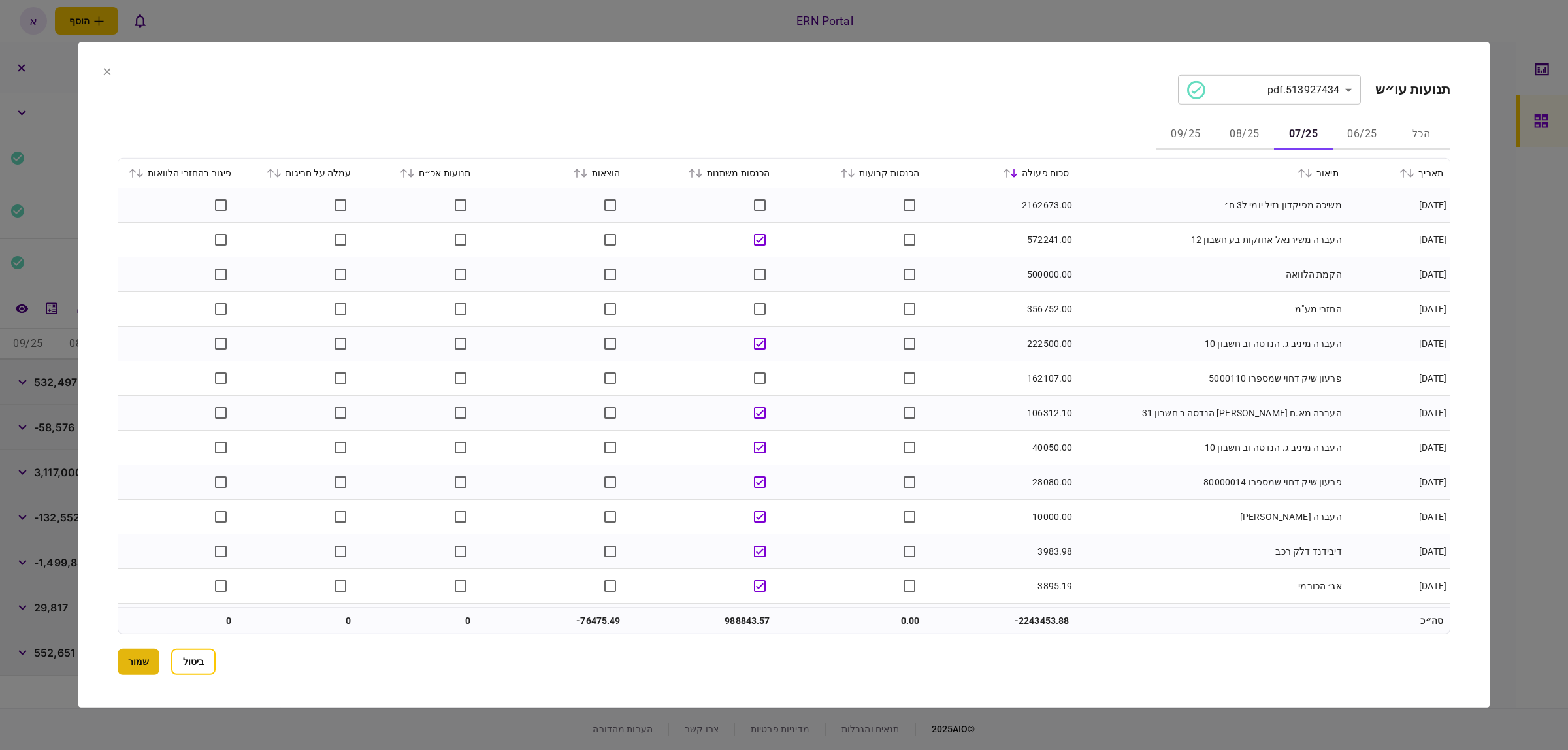
click at [123, 660] on button "שמור" at bounding box center [139, 661] width 41 height 26
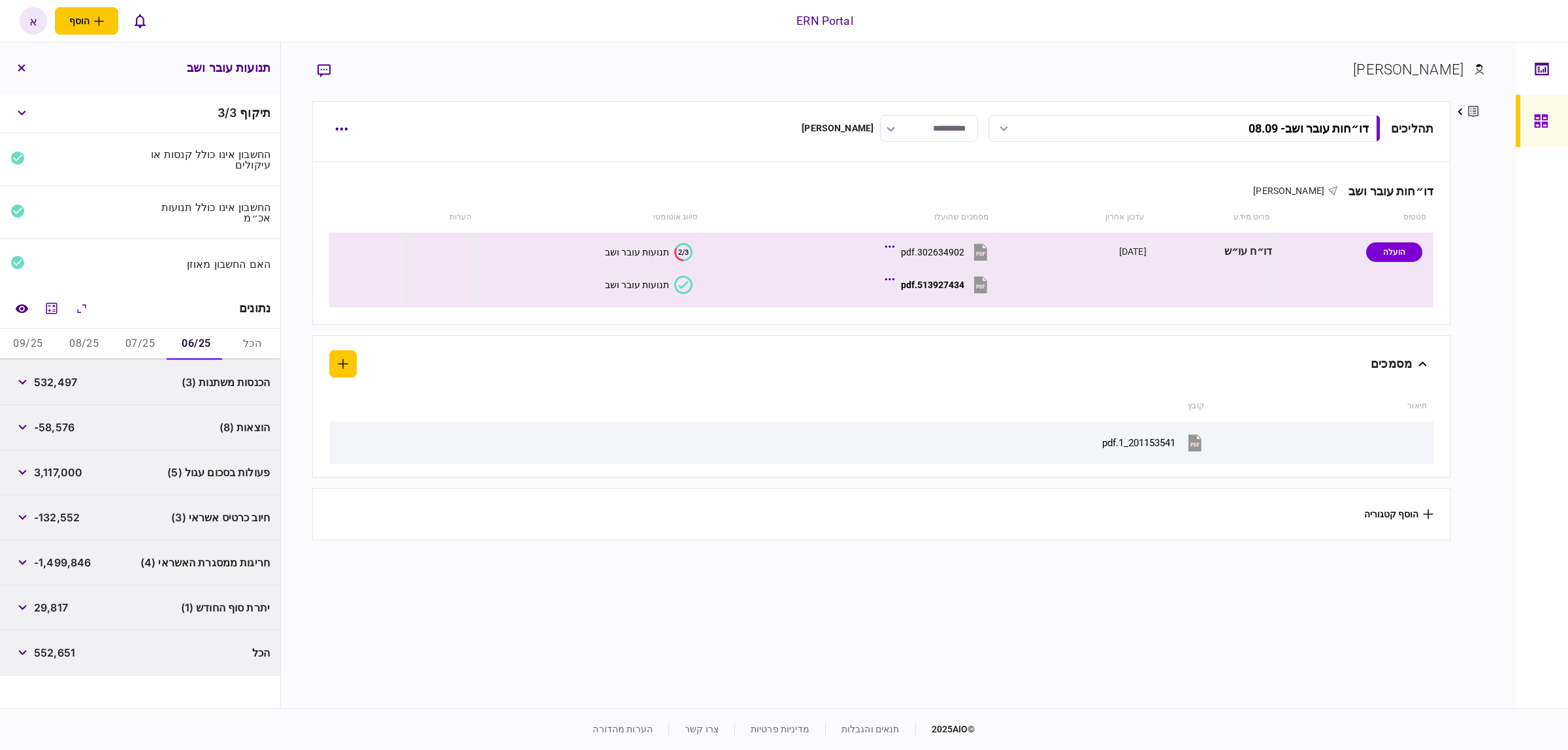
click at [126, 343] on button "07/25" at bounding box center [140, 344] width 56 height 31
click at [98, 343] on button "08/25" at bounding box center [84, 344] width 56 height 31
click at [34, 340] on button "09/25" at bounding box center [28, 344] width 56 height 31
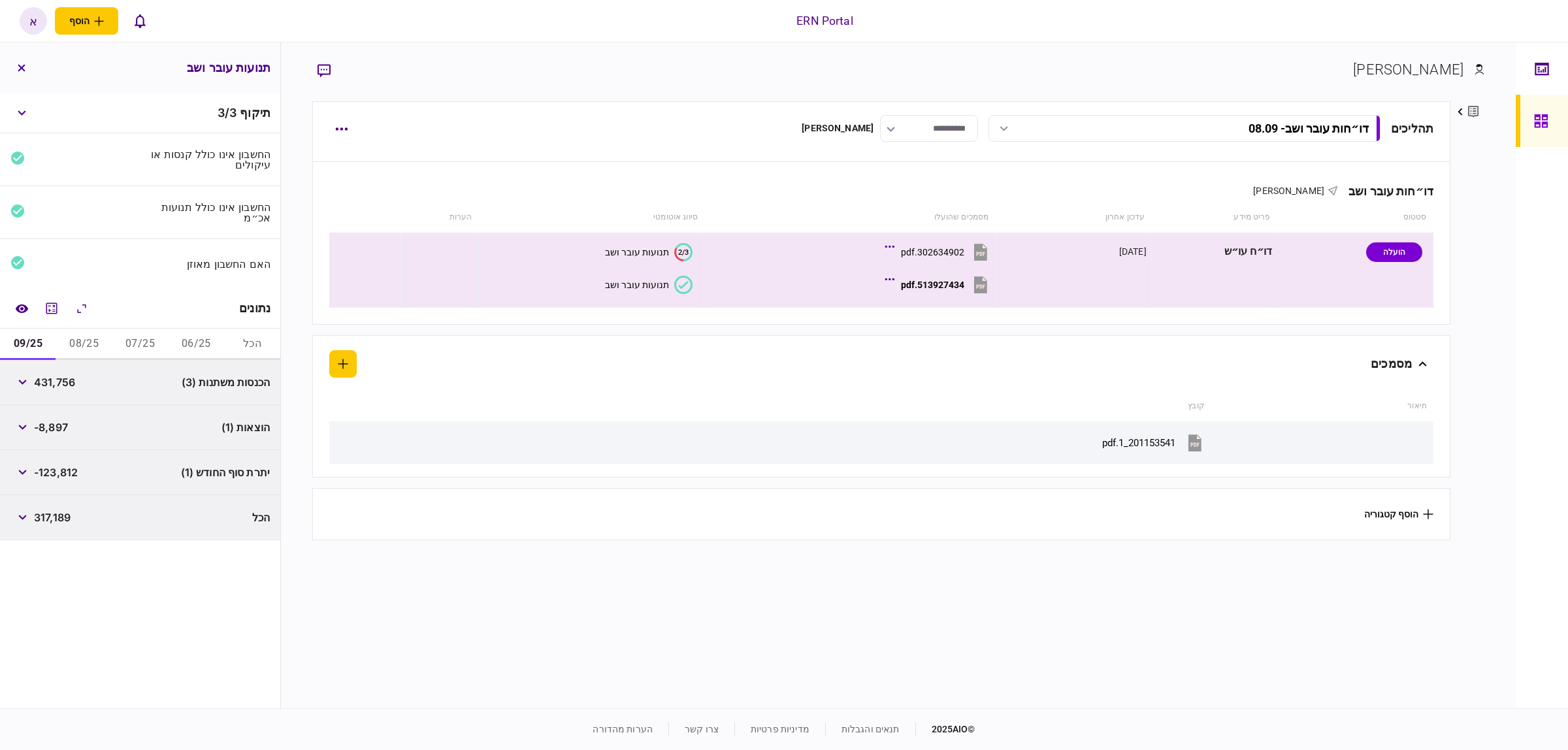
click at [85, 347] on button "08/25" at bounding box center [84, 344] width 56 height 31
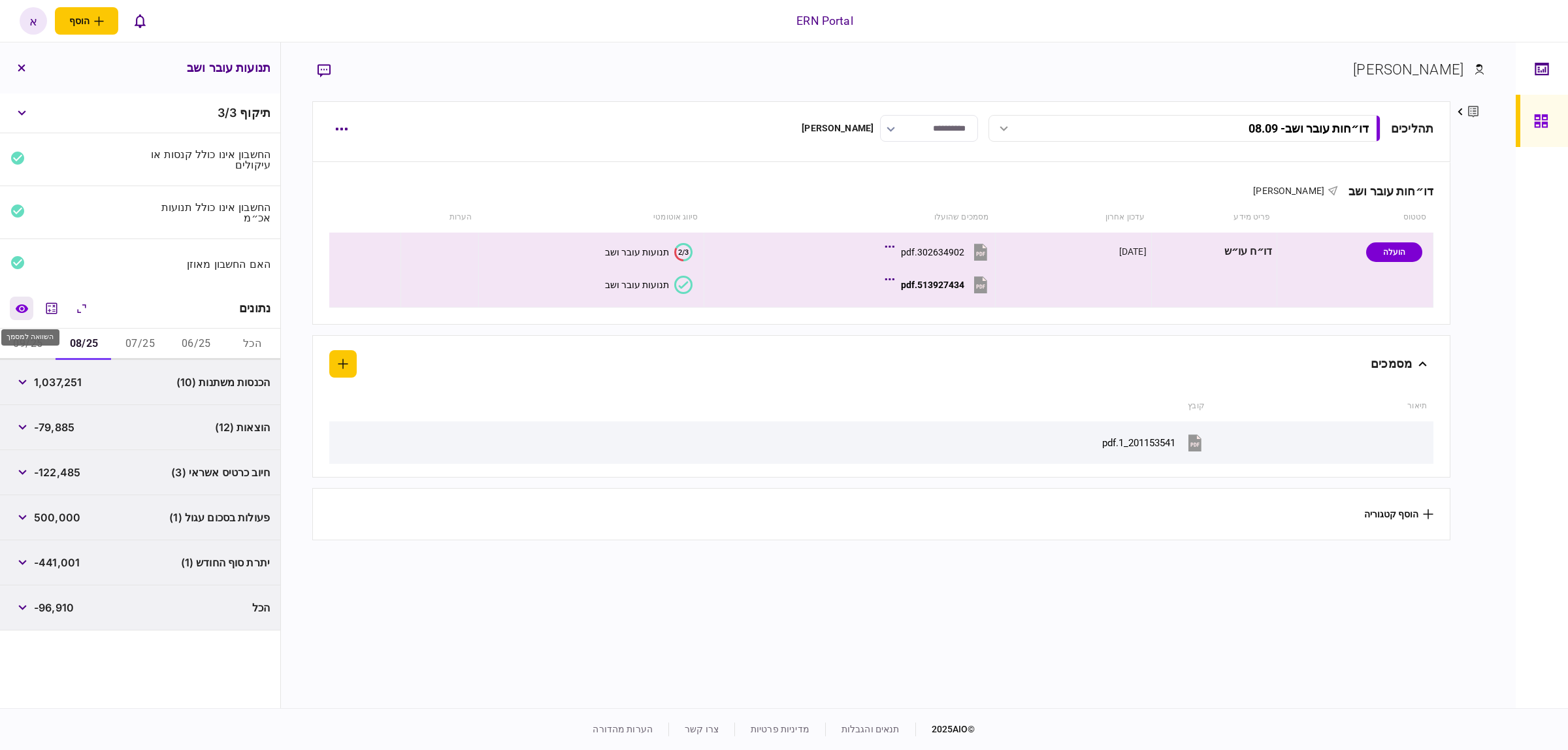
click at [13, 309] on button "השוואה למסמך" at bounding box center [22, 308] width 23 height 23
